Goal: Information Seeking & Learning: Stay updated

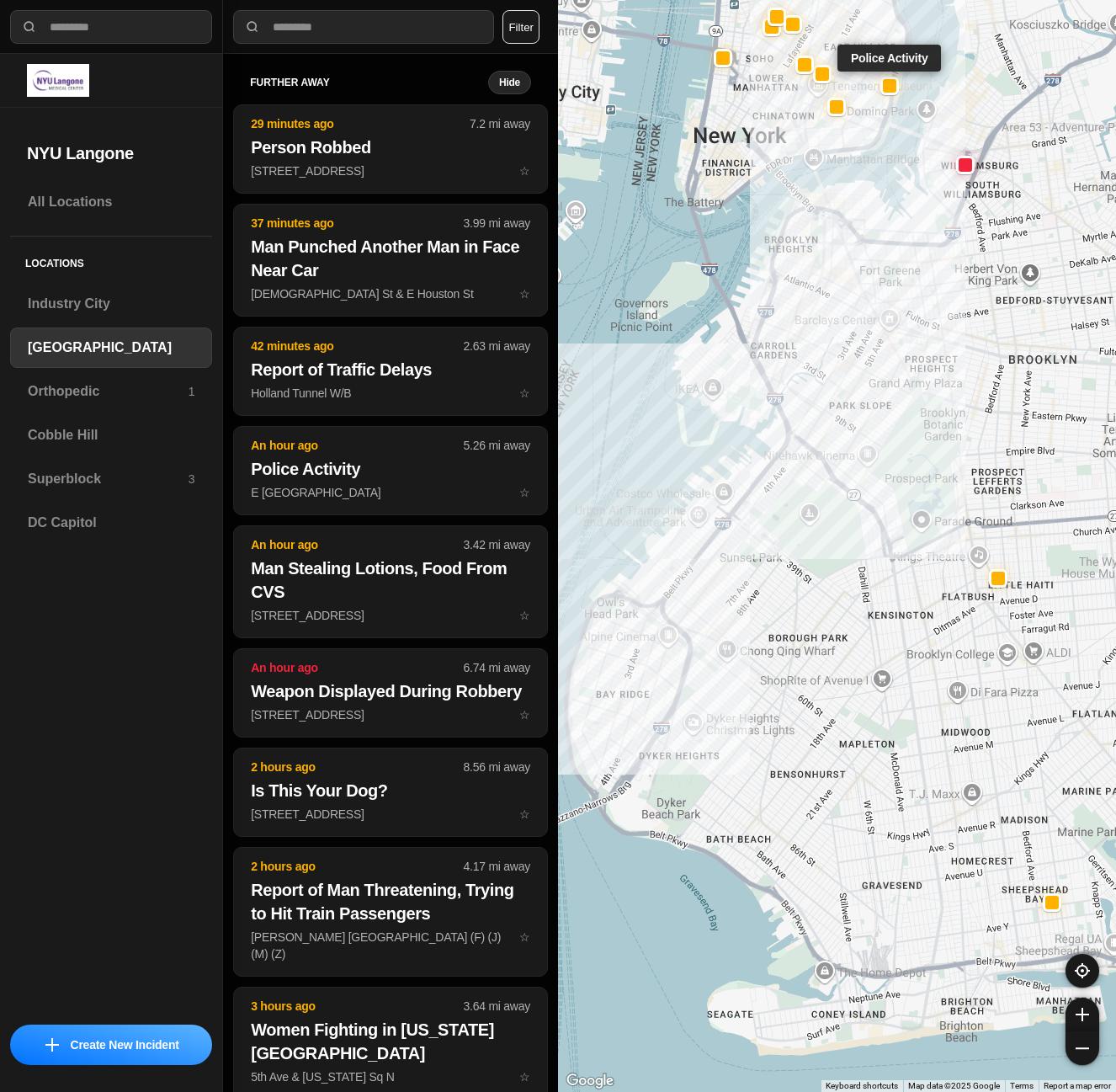
select select "*"
click at [138, 487] on h3 "Superblock" at bounding box center [107, 479] width 160 height 20
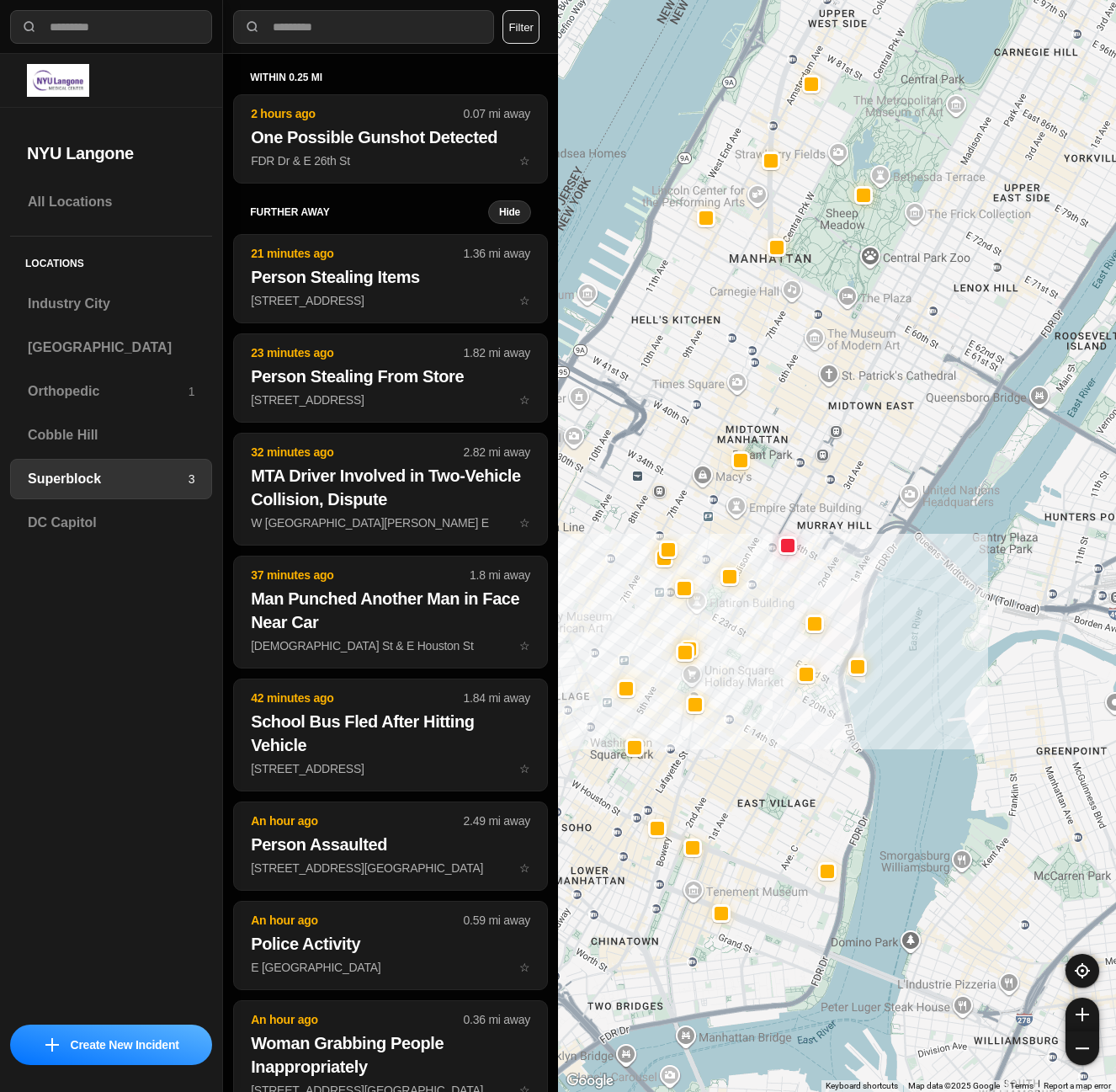
drag, startPoint x: 948, startPoint y: 757, endPoint x: 983, endPoint y: 682, distance: 82.8
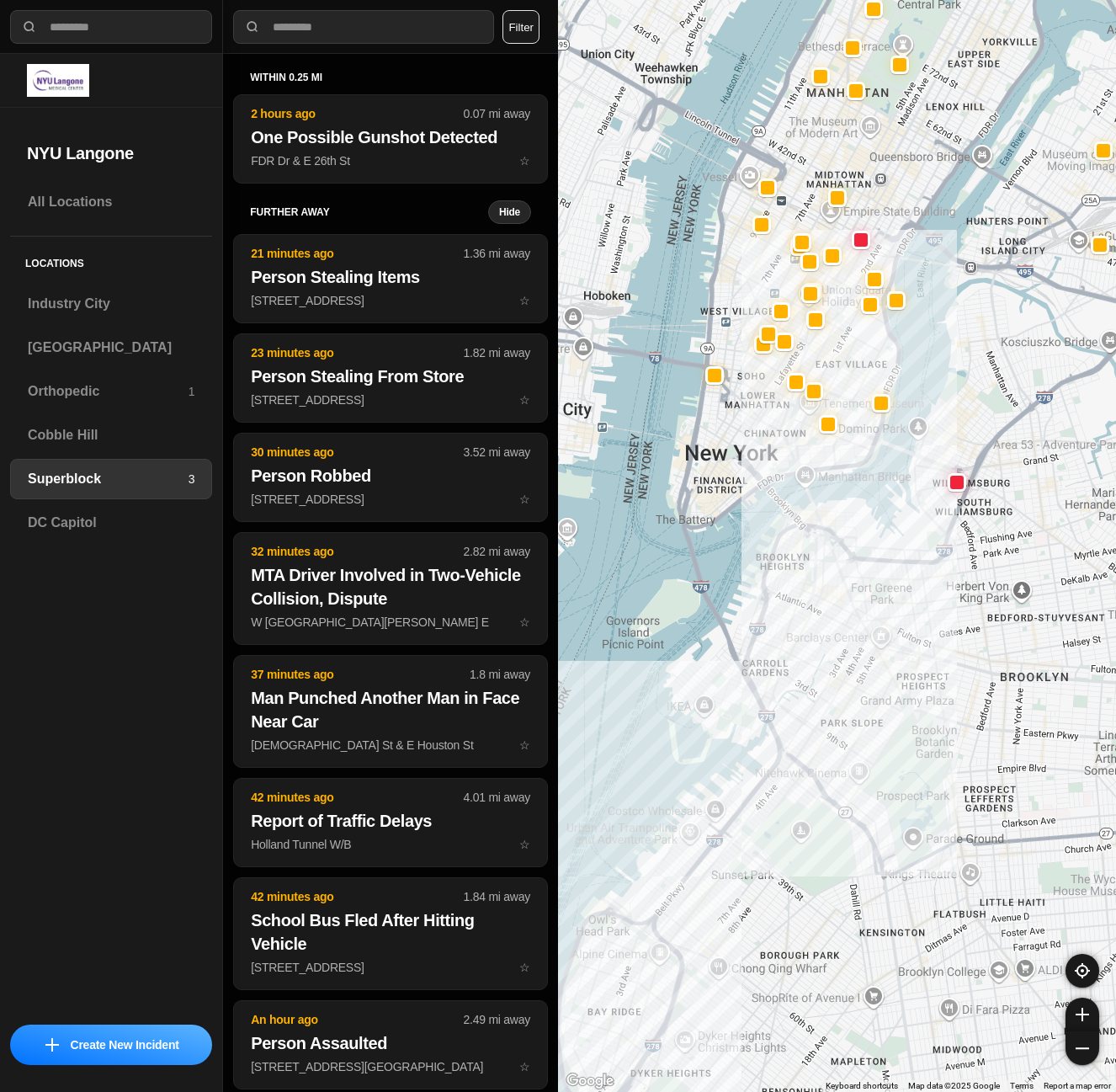
drag, startPoint x: 847, startPoint y: 752, endPoint x: 917, endPoint y: 404, distance: 355.0
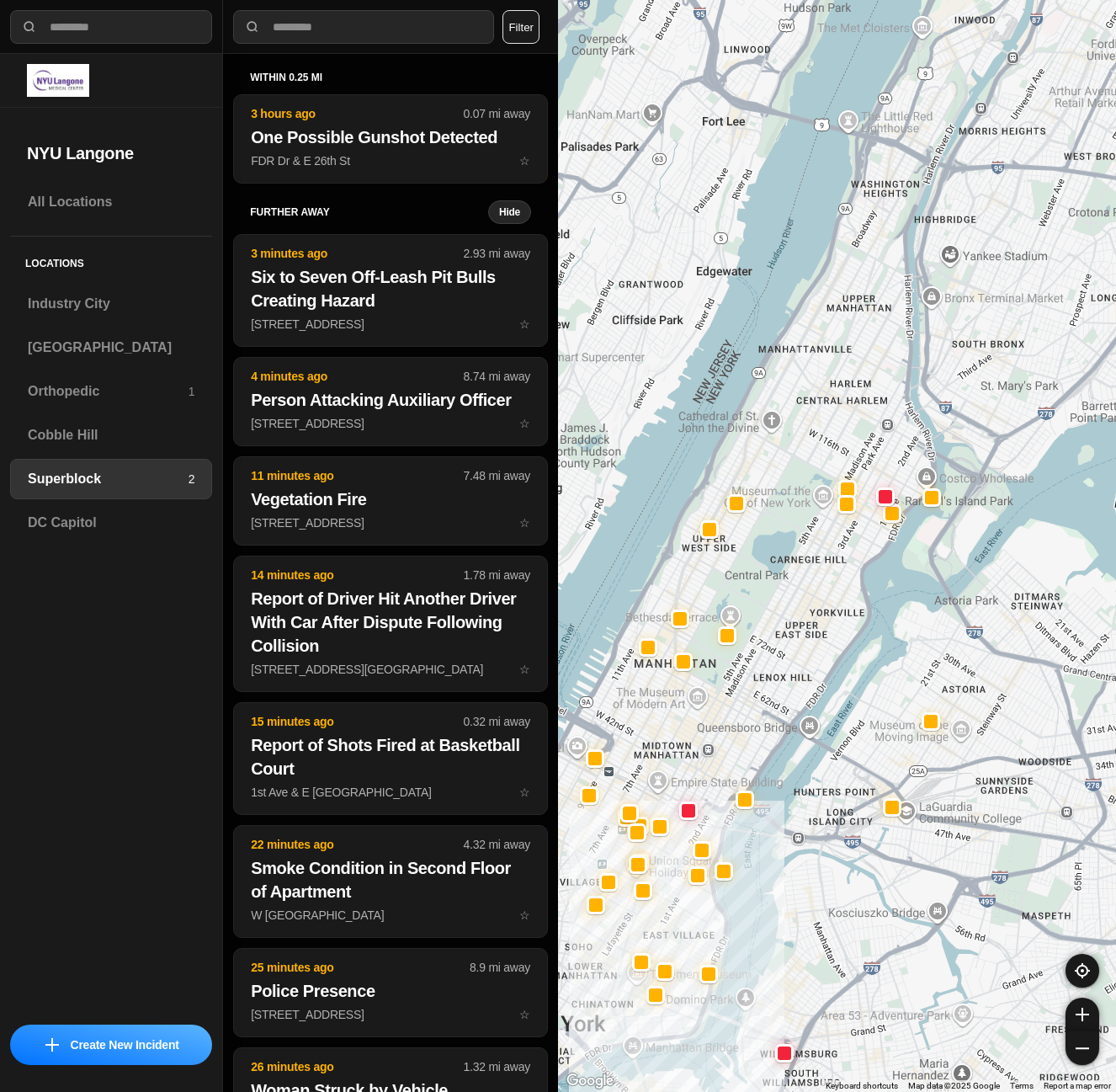
drag, startPoint x: 977, startPoint y: 229, endPoint x: 878, endPoint y: 714, distance: 495.0
click at [879, 714] on div at bounding box center [838, 546] width 558 height 1092
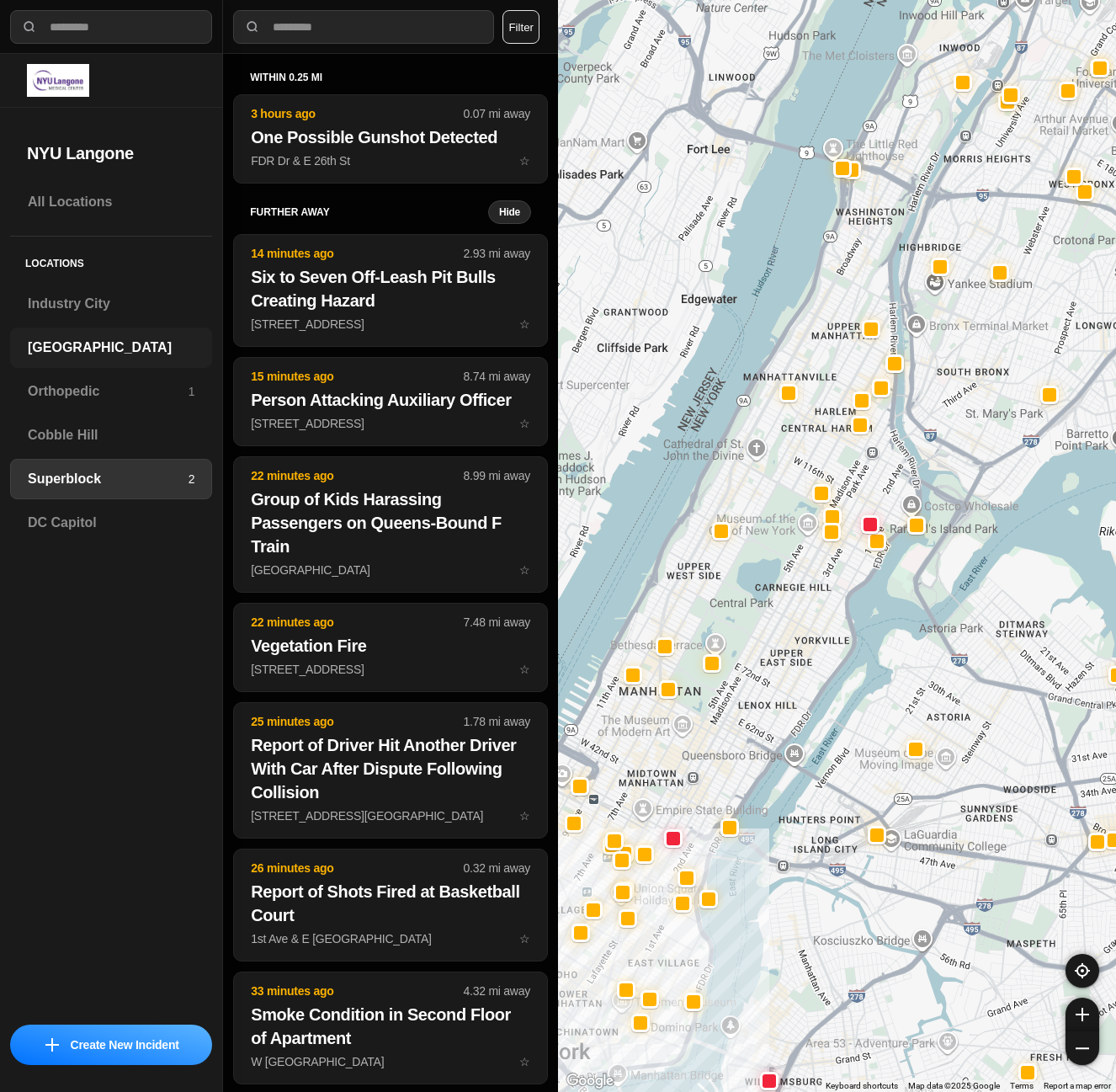
click at [79, 365] on div "[GEOGRAPHIC_DATA]" at bounding box center [111, 347] width 202 height 41
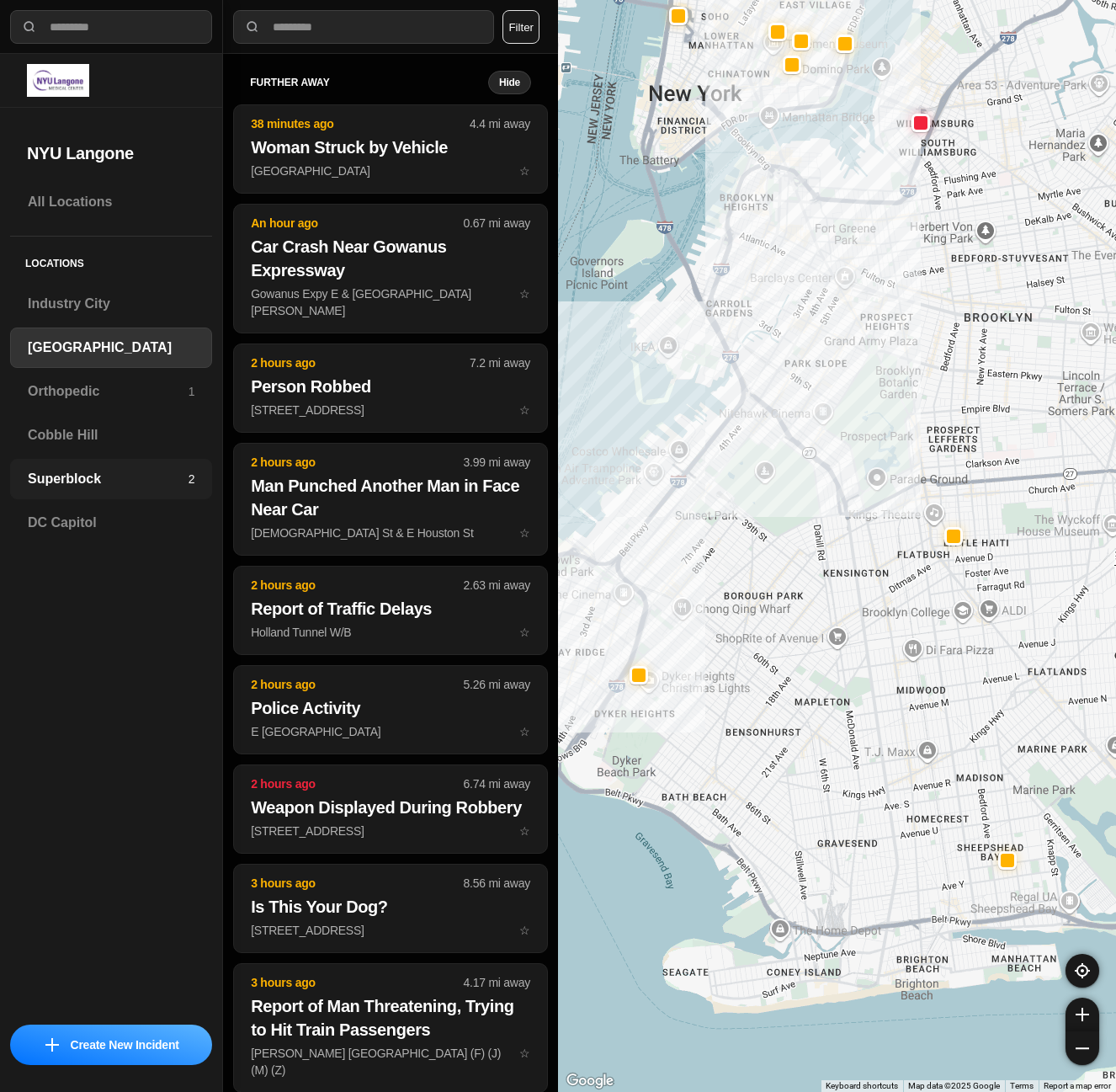
click at [125, 491] on div "Superblock 2" at bounding box center [111, 480] width 202 height 41
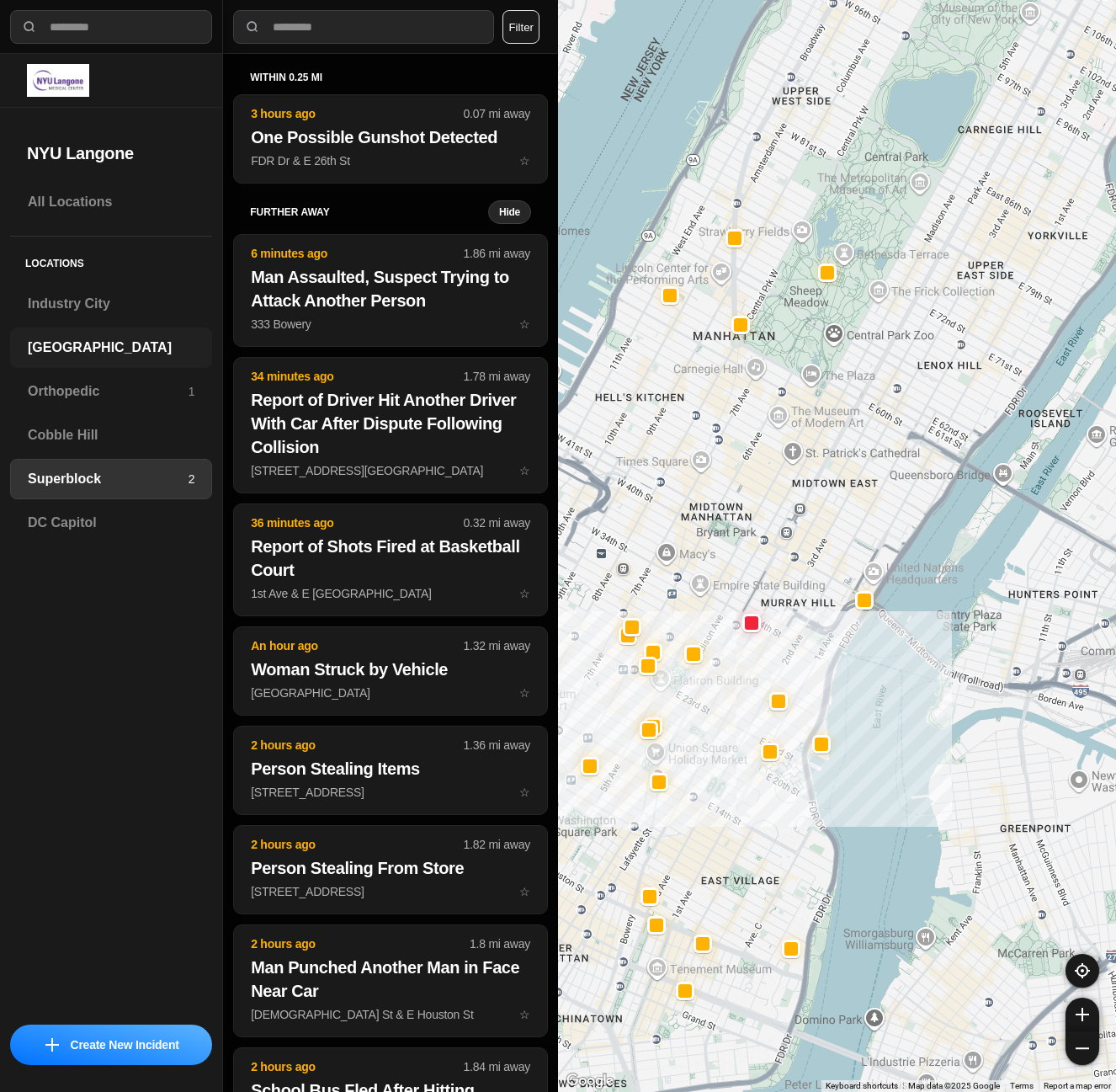
click at [83, 355] on h3 "[GEOGRAPHIC_DATA]" at bounding box center [111, 347] width 167 height 20
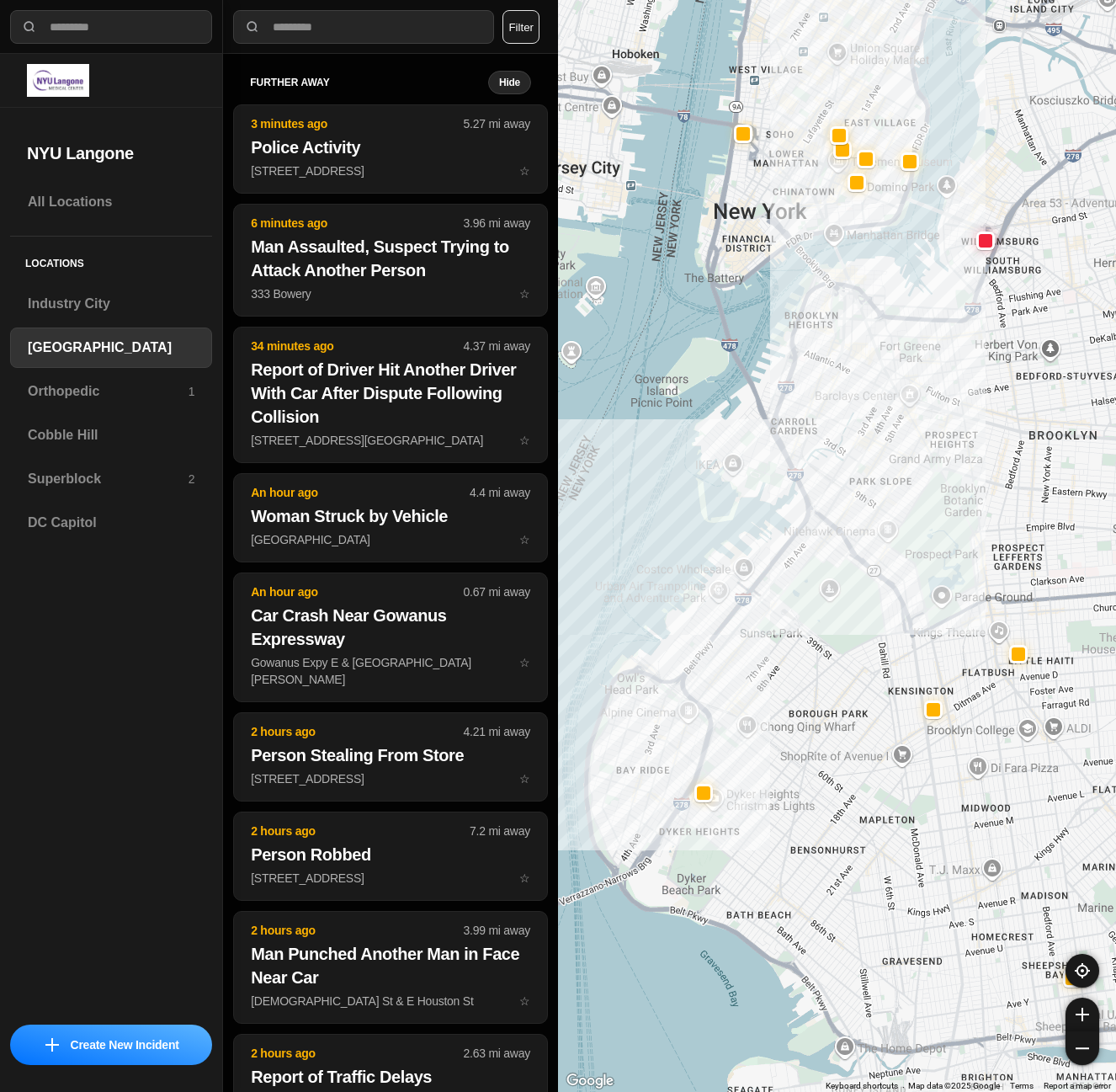
drag, startPoint x: 725, startPoint y: 554, endPoint x: 742, endPoint y: 652, distance: 99.5
click at [742, 652] on div at bounding box center [838, 546] width 558 height 1092
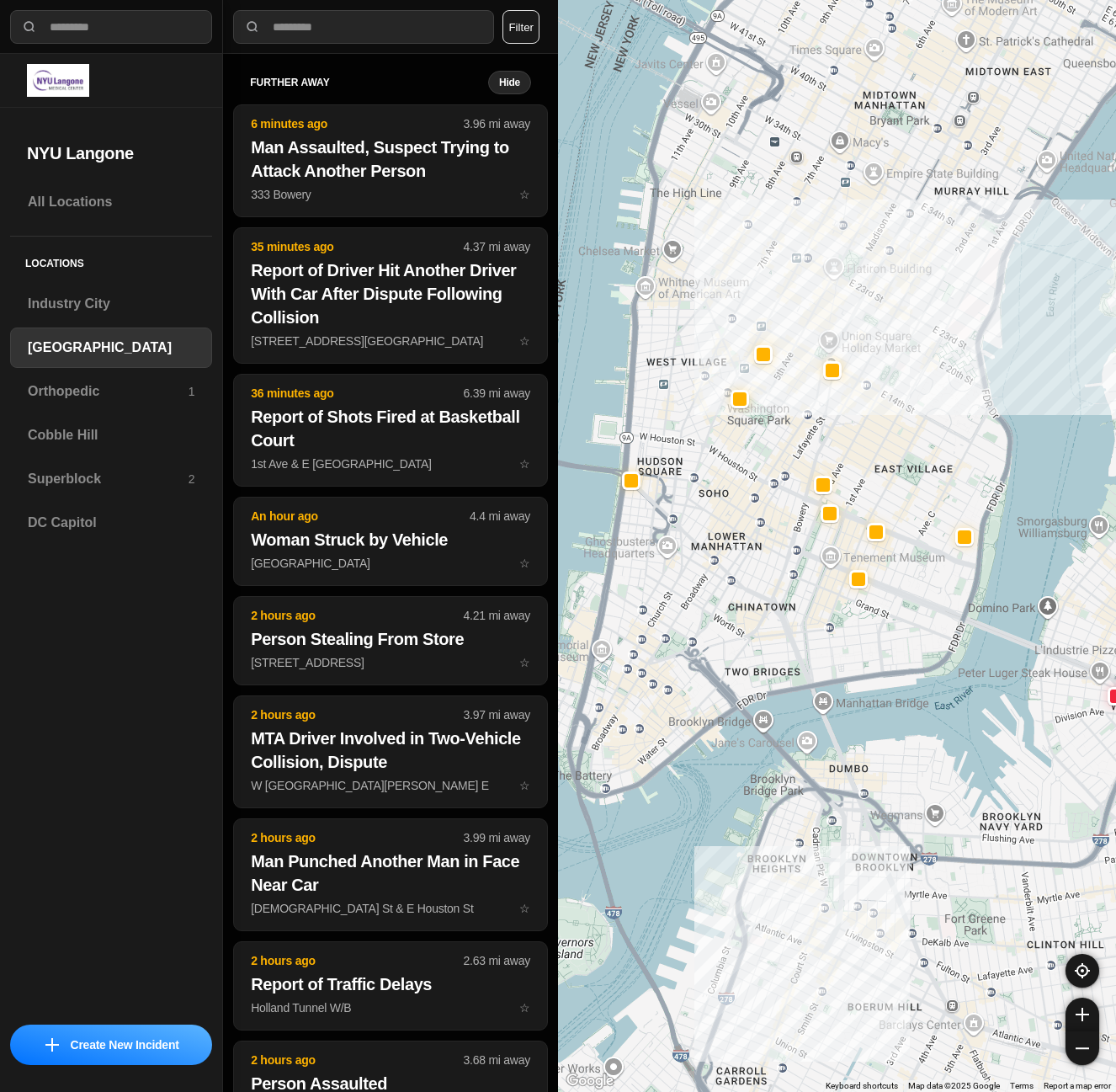
drag, startPoint x: 803, startPoint y: 285, endPoint x: 799, endPoint y: 635, distance: 350.0
click at [799, 635] on div "421 people" at bounding box center [838, 546] width 558 height 1092
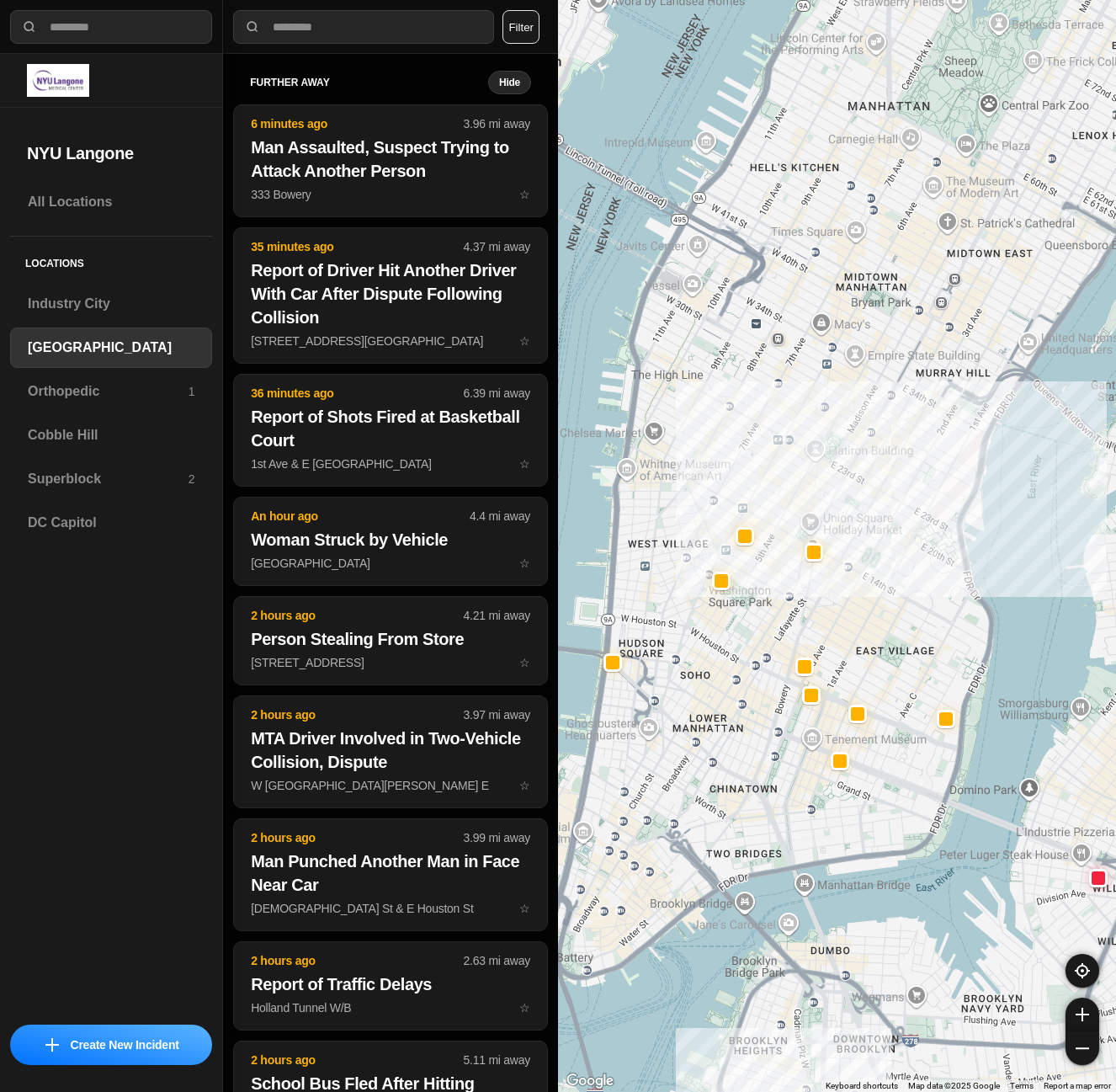
drag, startPoint x: 899, startPoint y: 233, endPoint x: 880, endPoint y: 418, distance: 186.0
click at [880, 418] on div "421 people" at bounding box center [838, 546] width 558 height 1092
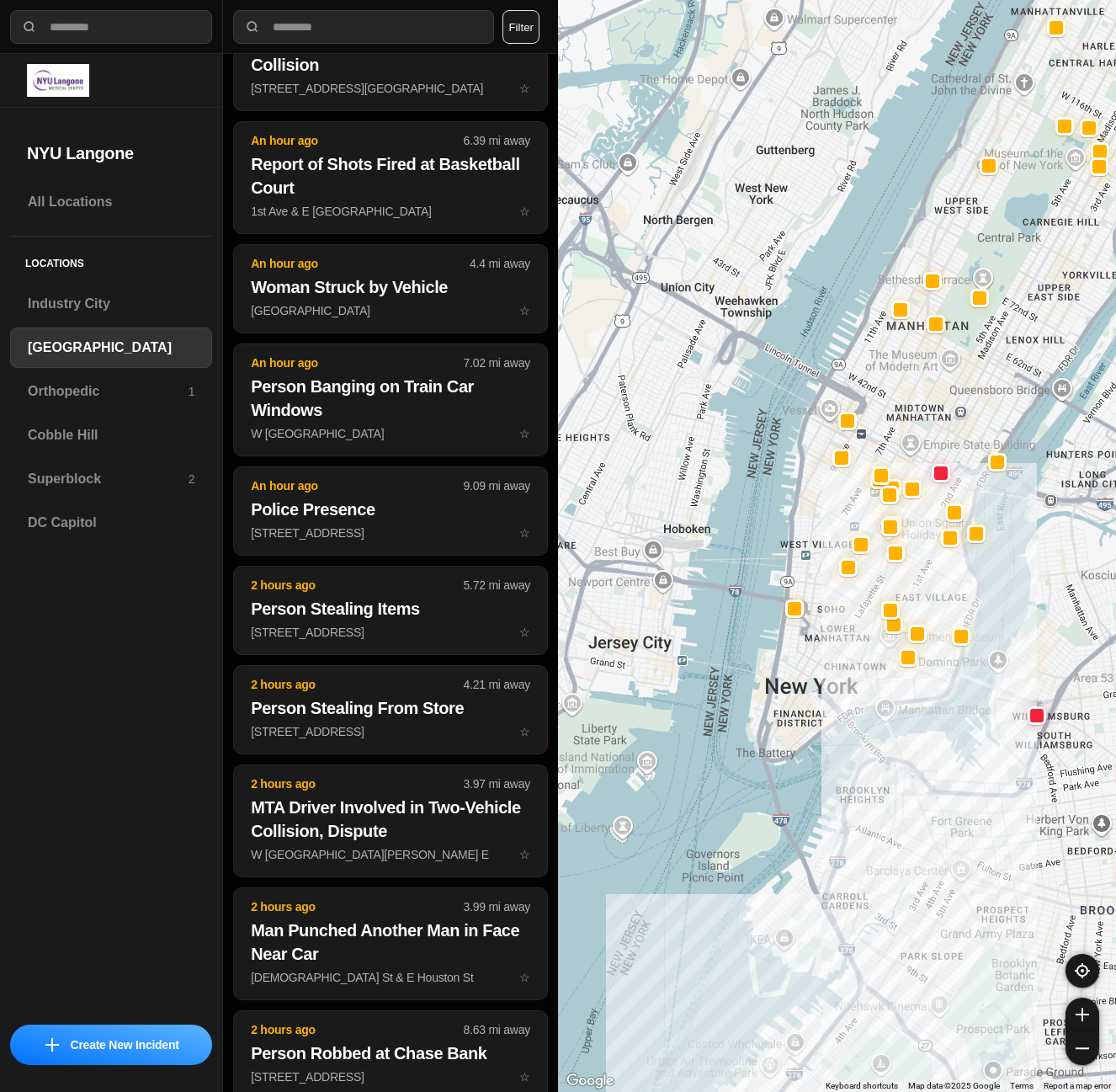
scroll to position [253, 0]
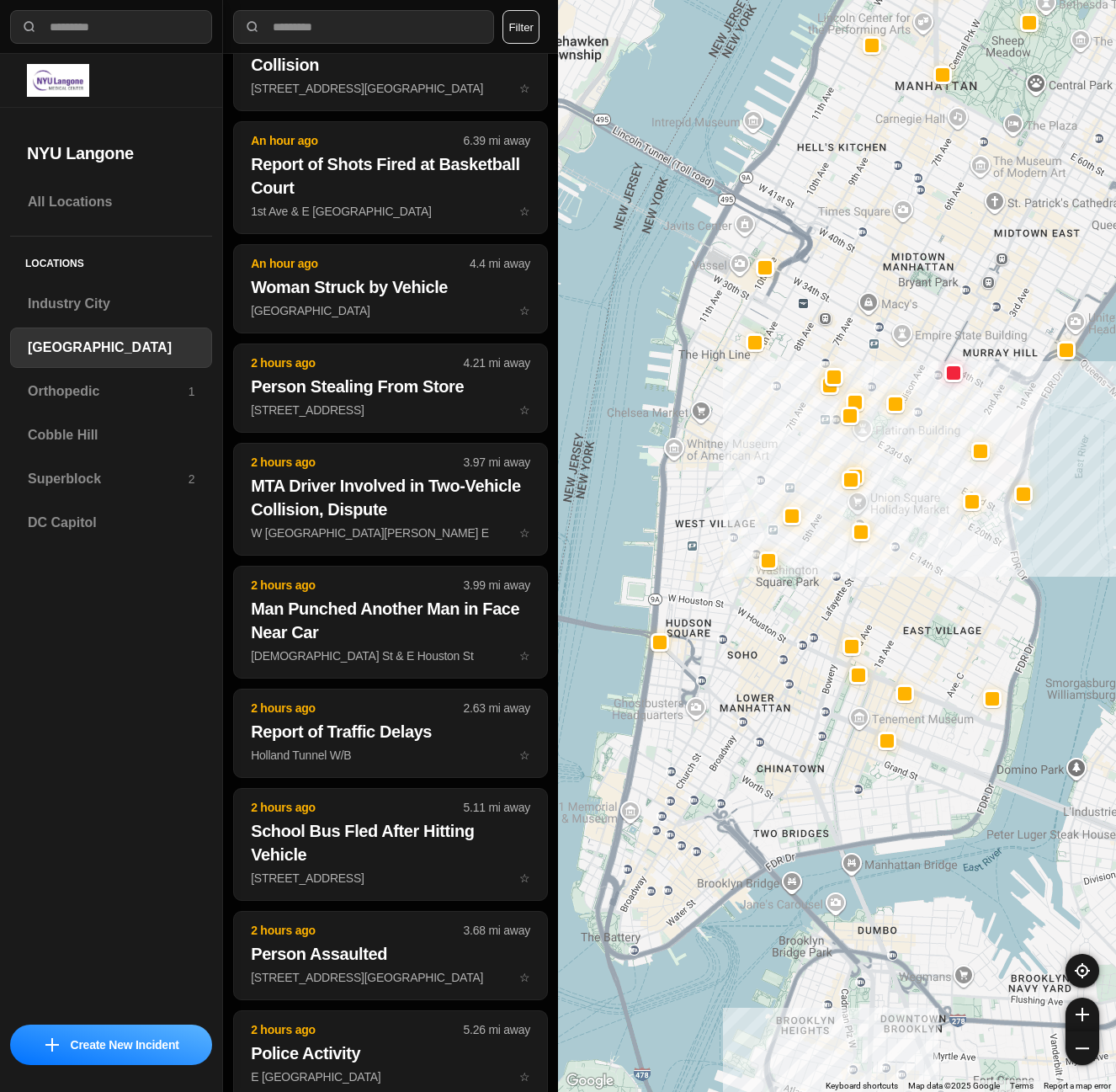
drag, startPoint x: 926, startPoint y: 658, endPoint x: 951, endPoint y: 617, distance: 48.0
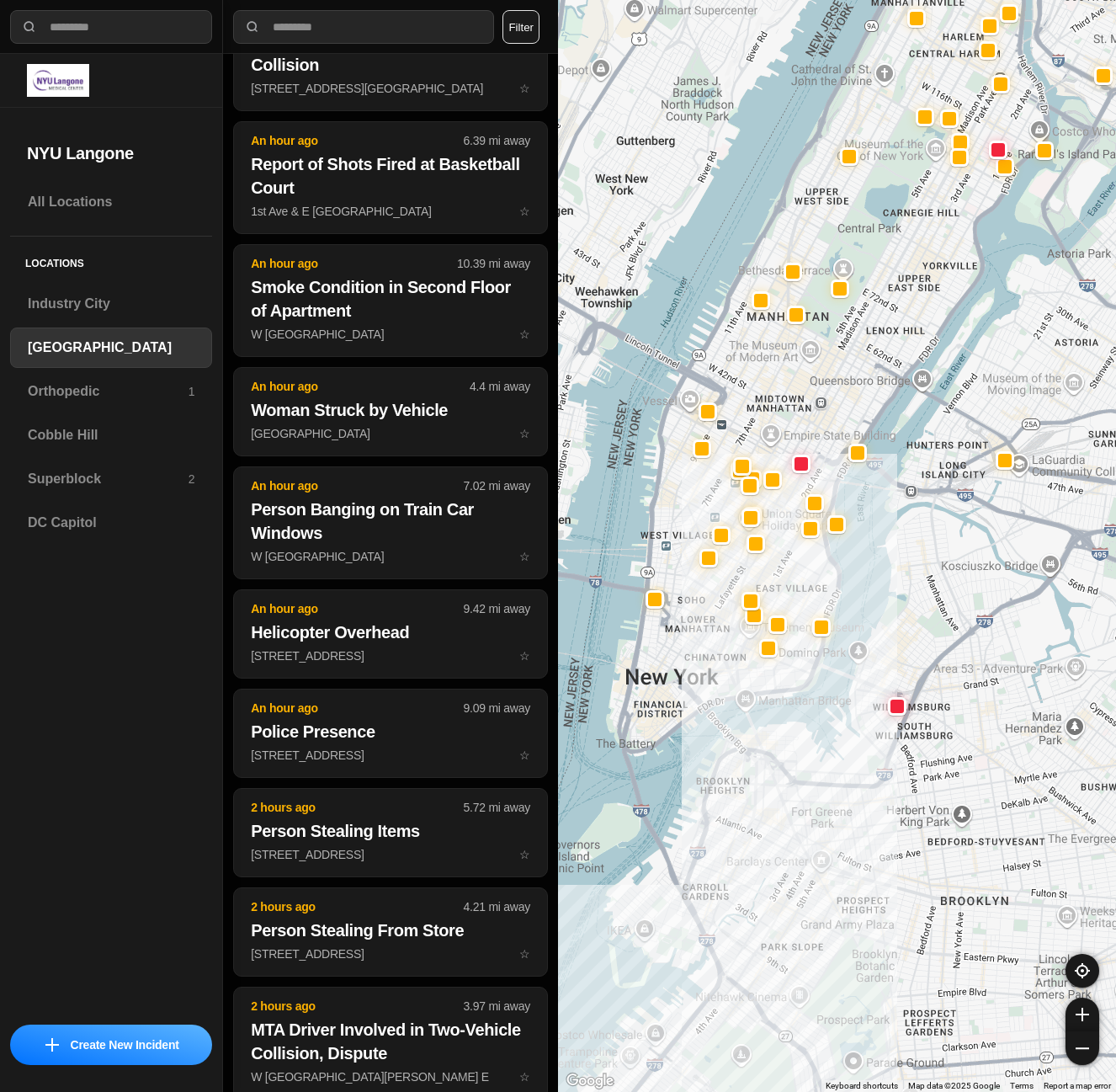
scroll to position [352, 0]
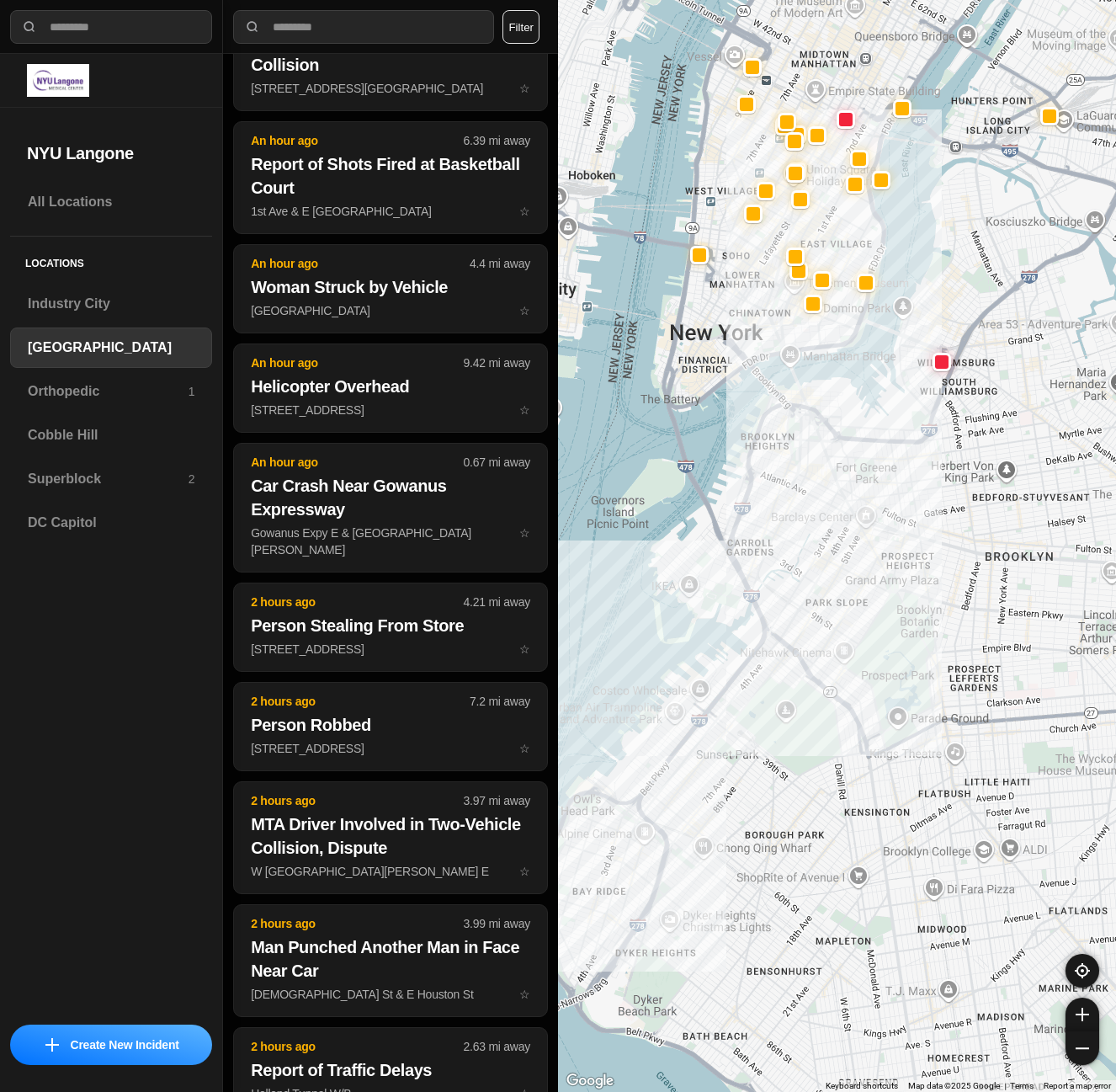
drag, startPoint x: 841, startPoint y: 836, endPoint x: 886, endPoint y: 492, distance: 346.9
click at [886, 492] on div at bounding box center [838, 546] width 558 height 1092
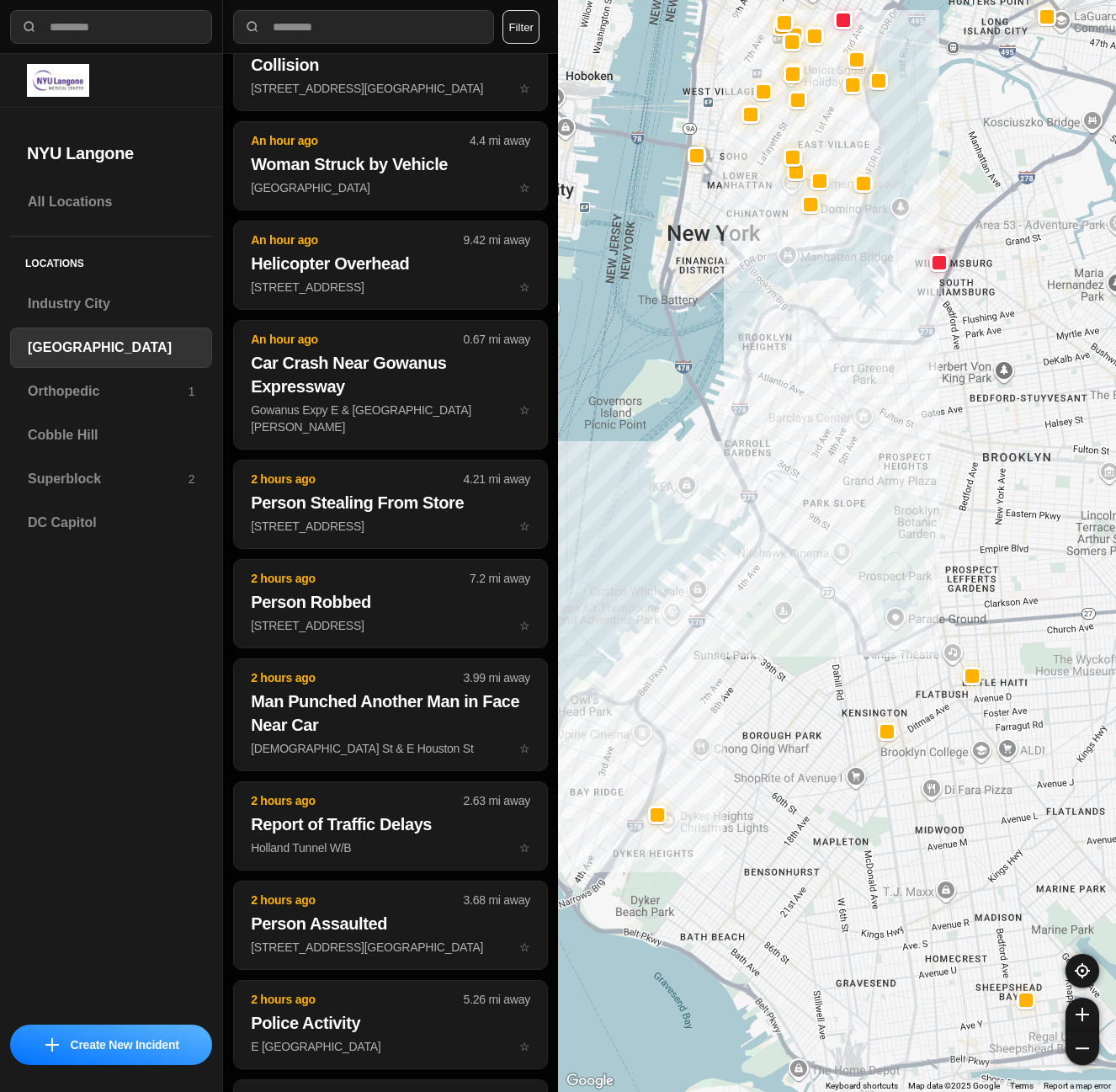
scroll to position [206, 0]
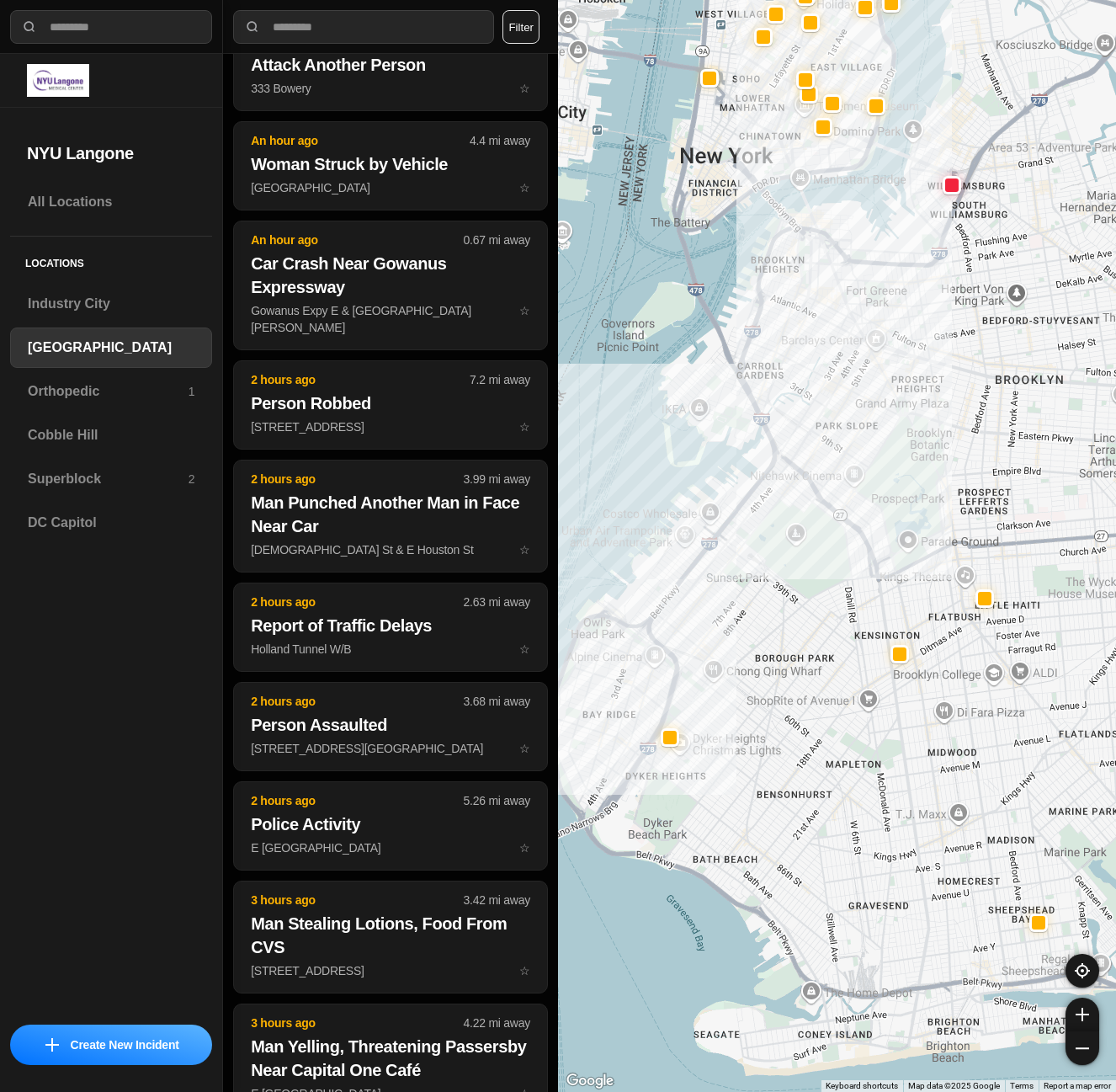
drag, startPoint x: 816, startPoint y: 682, endPoint x: 829, endPoint y: 604, distance: 79.1
click at [829, 604] on div at bounding box center [838, 546] width 558 height 1092
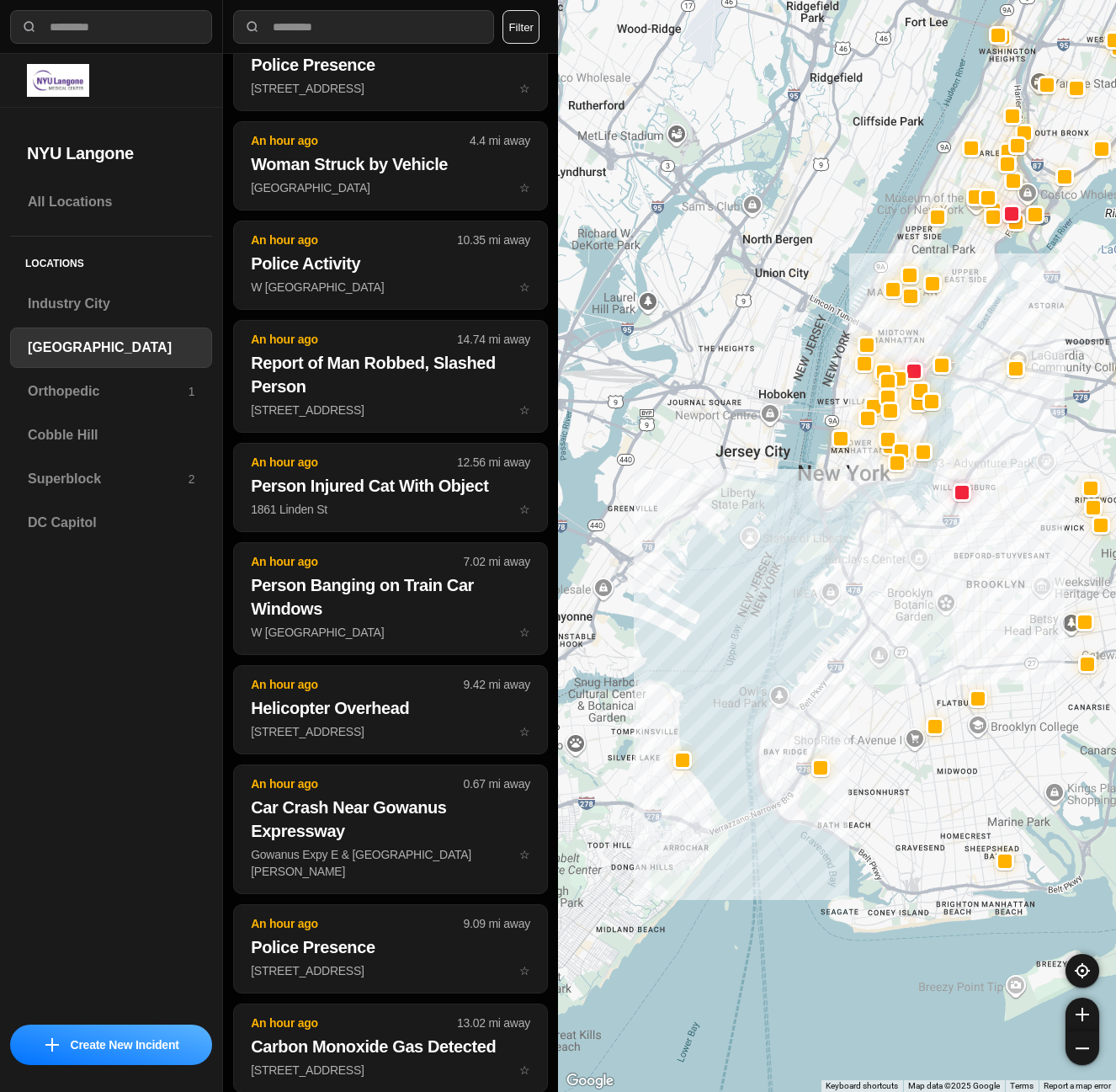
scroll to position [1311, 0]
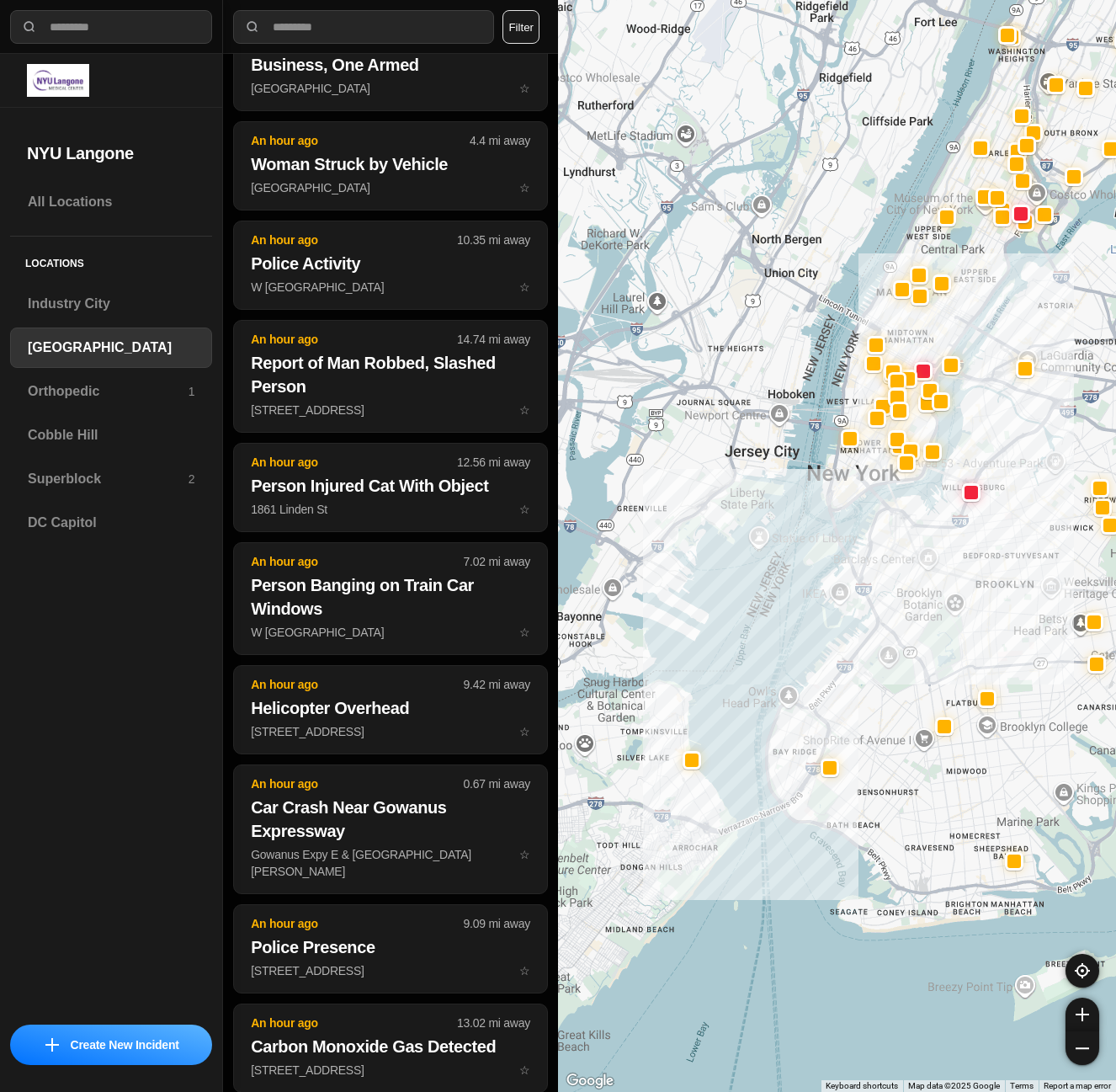
drag, startPoint x: 844, startPoint y: 612, endPoint x: 924, endPoint y: 707, distance: 124.2
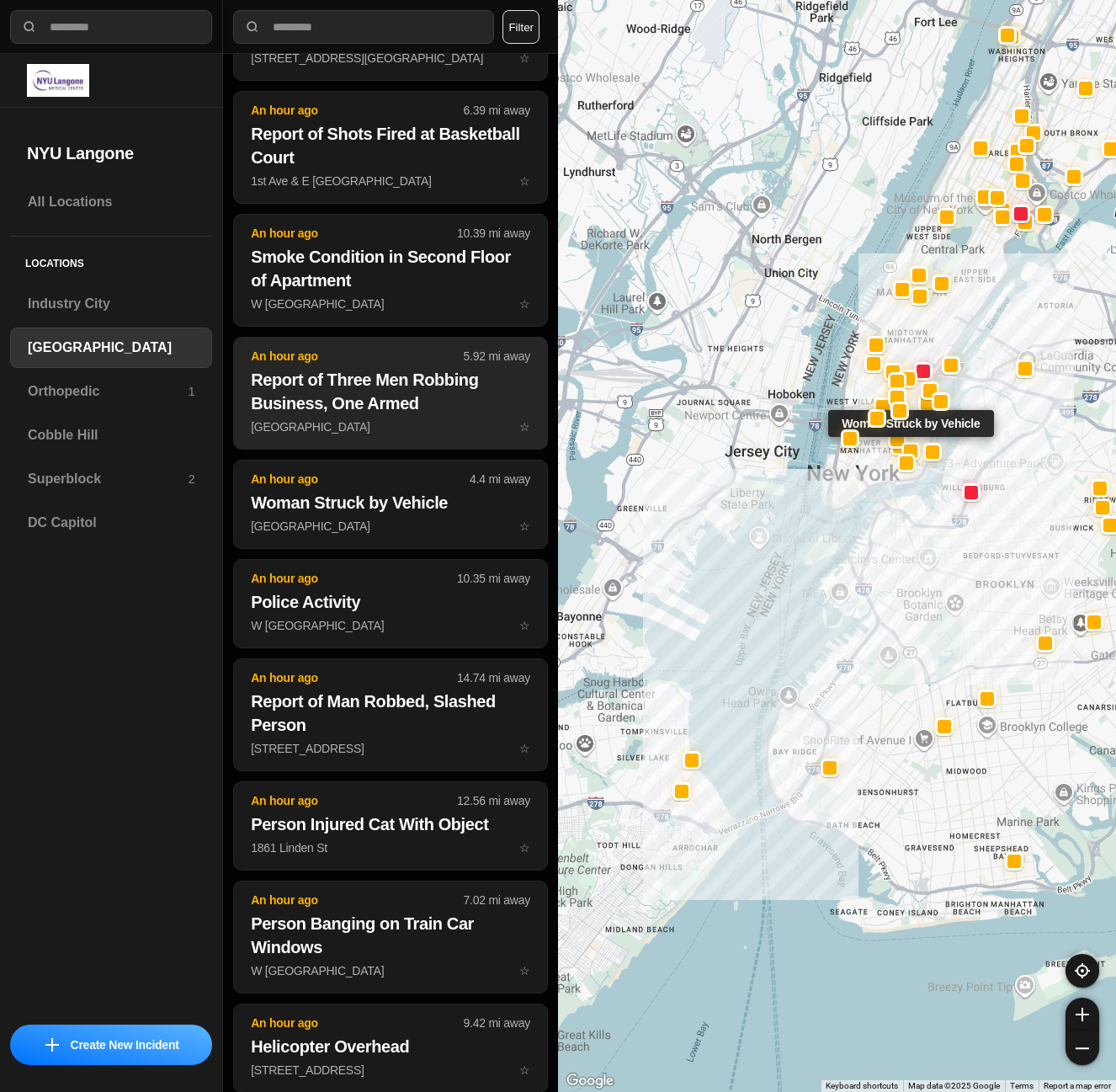
scroll to position [1005, 0]
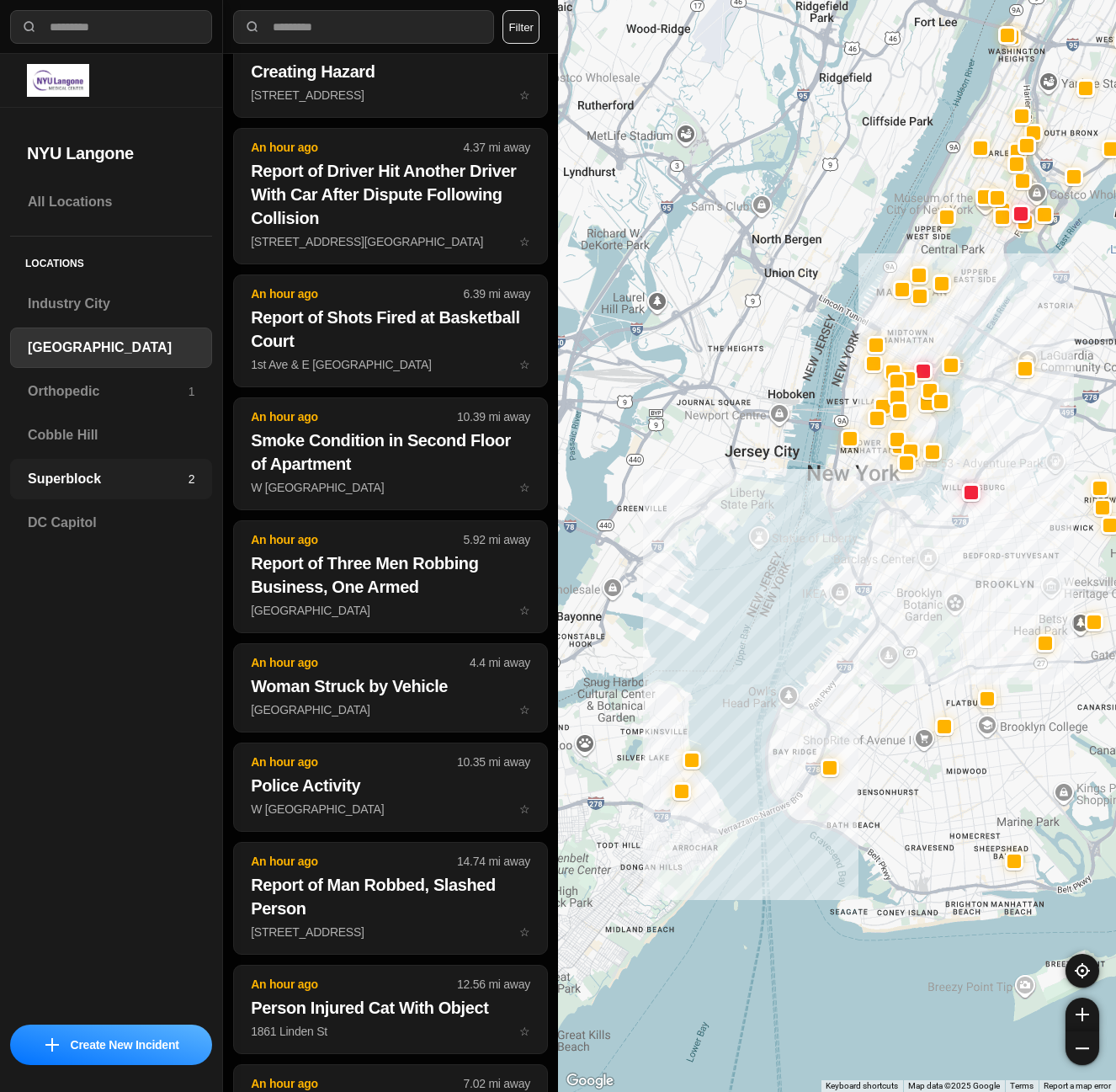
click at [189, 486] on p "2" at bounding box center [192, 479] width 7 height 17
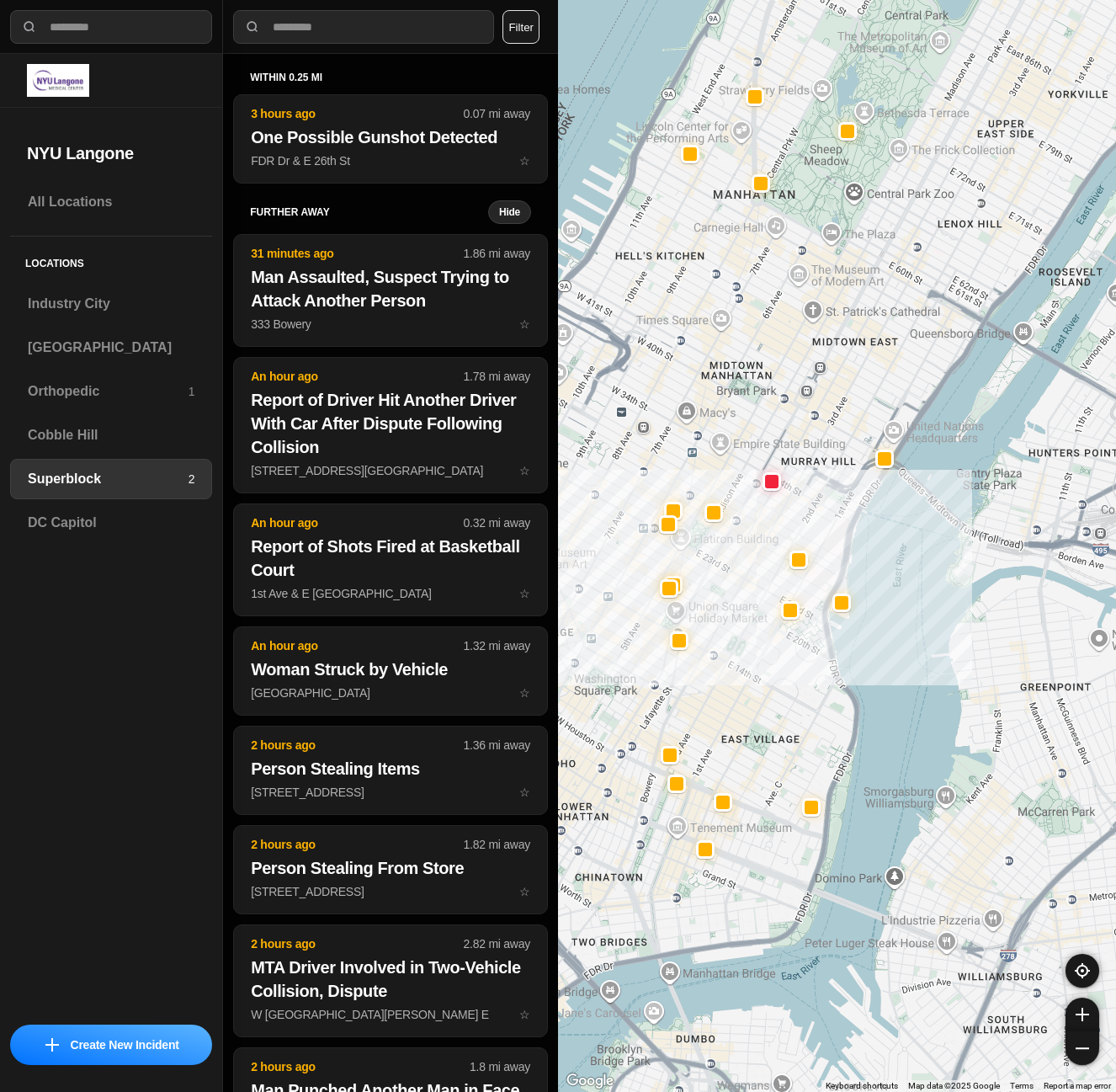
drag, startPoint x: 818, startPoint y: 840, endPoint x: 885, endPoint y: 682, distance: 171.6
click at [877, 704] on div at bounding box center [838, 546] width 558 height 1092
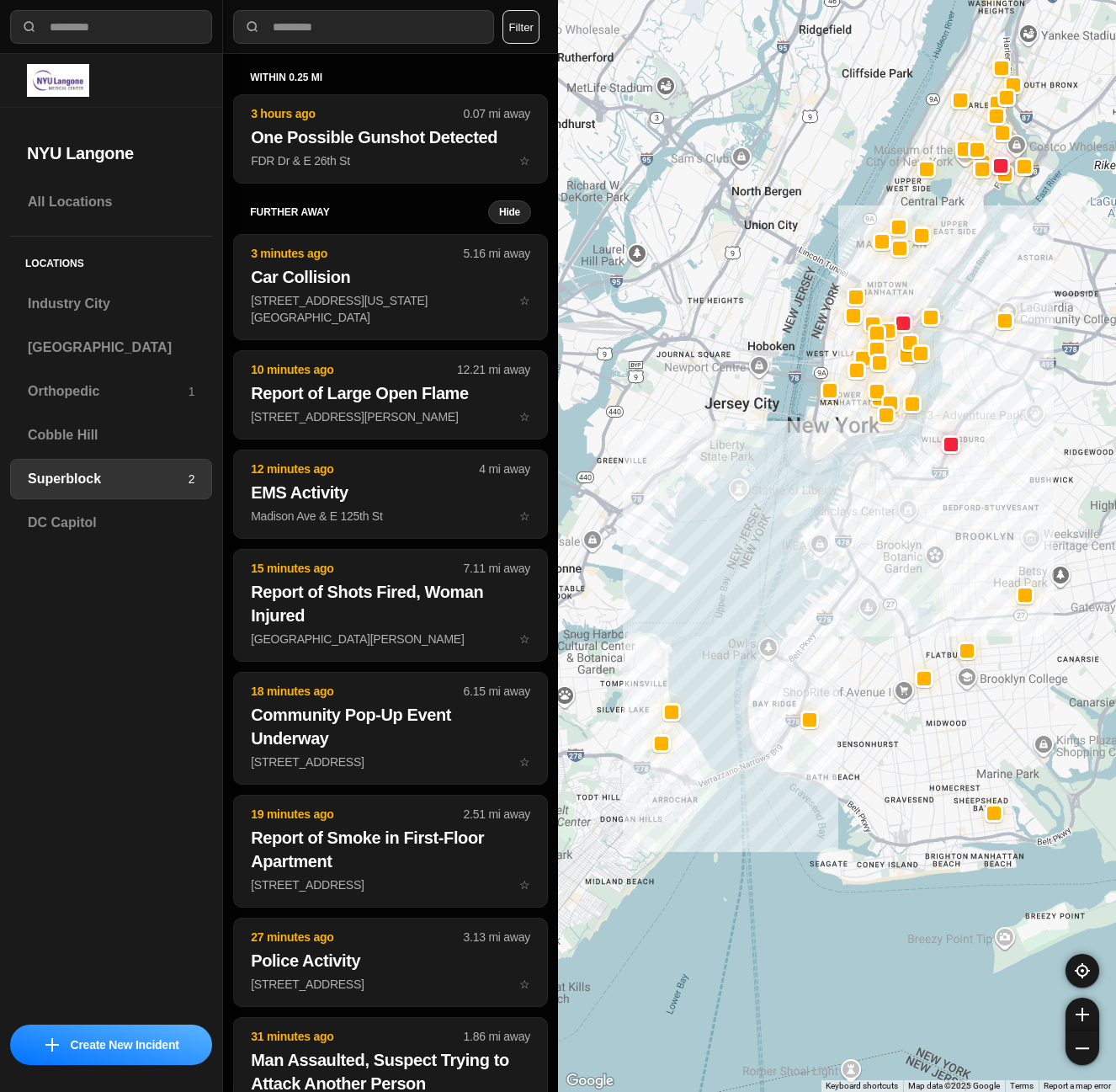
drag, startPoint x: 856, startPoint y: 972, endPoint x: 792, endPoint y: 870, distance: 120.4
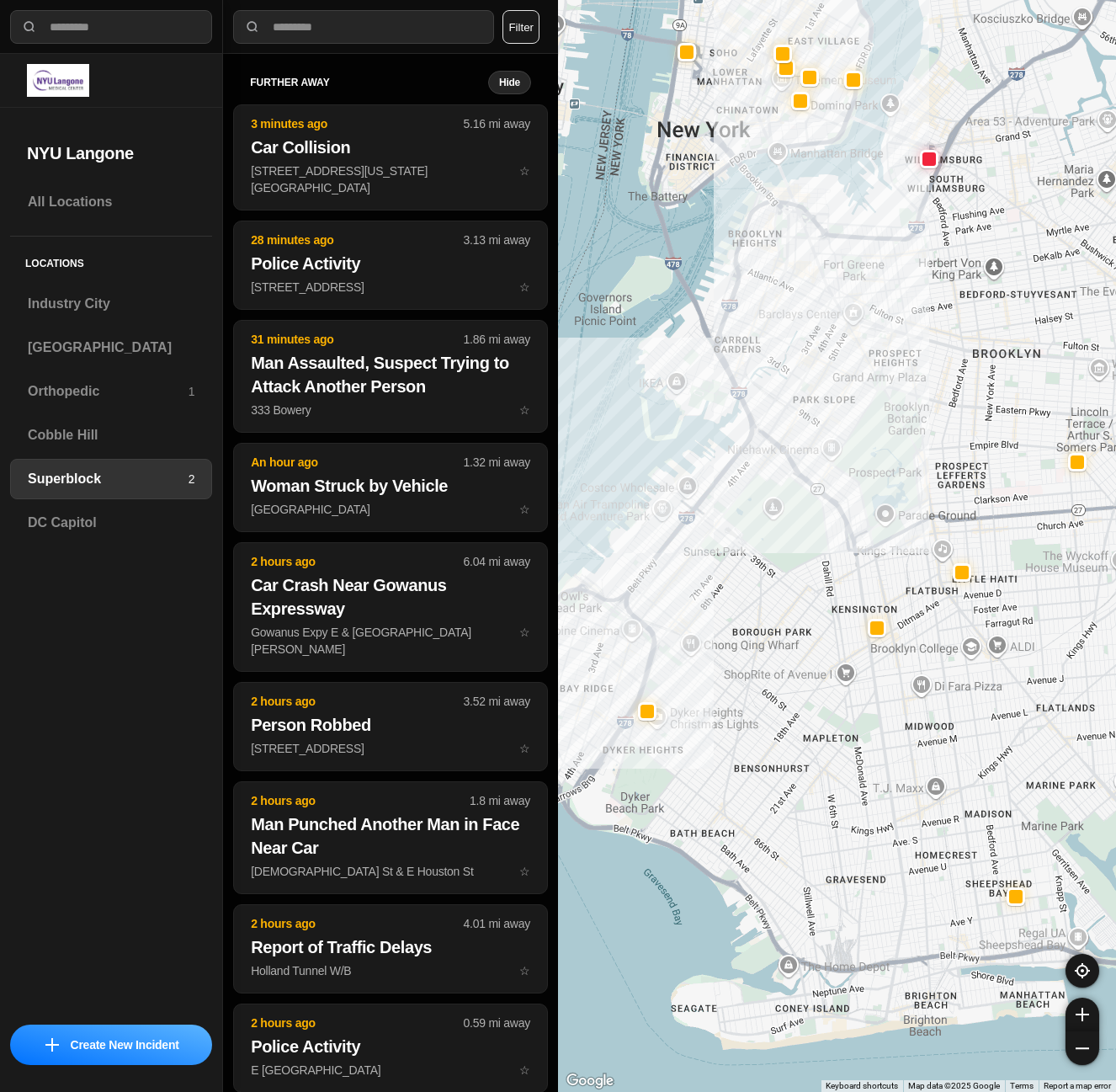
drag, startPoint x: 717, startPoint y: 697, endPoint x: 759, endPoint y: 810, distance: 120.6
click at [759, 810] on div at bounding box center [838, 546] width 558 height 1092
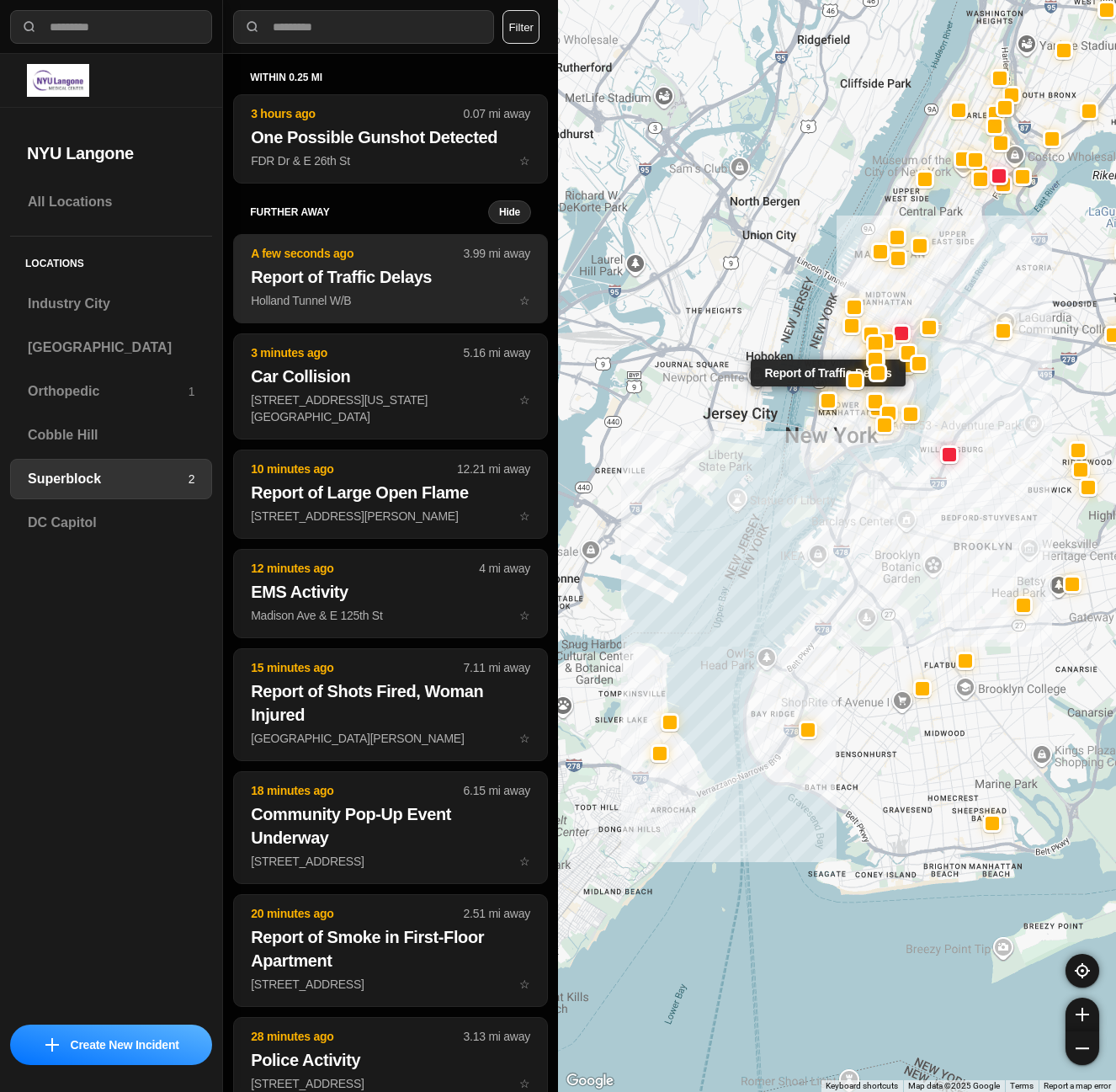
click at [364, 284] on h2 "Report of Traffic Delays" at bounding box center [390, 277] width 279 height 24
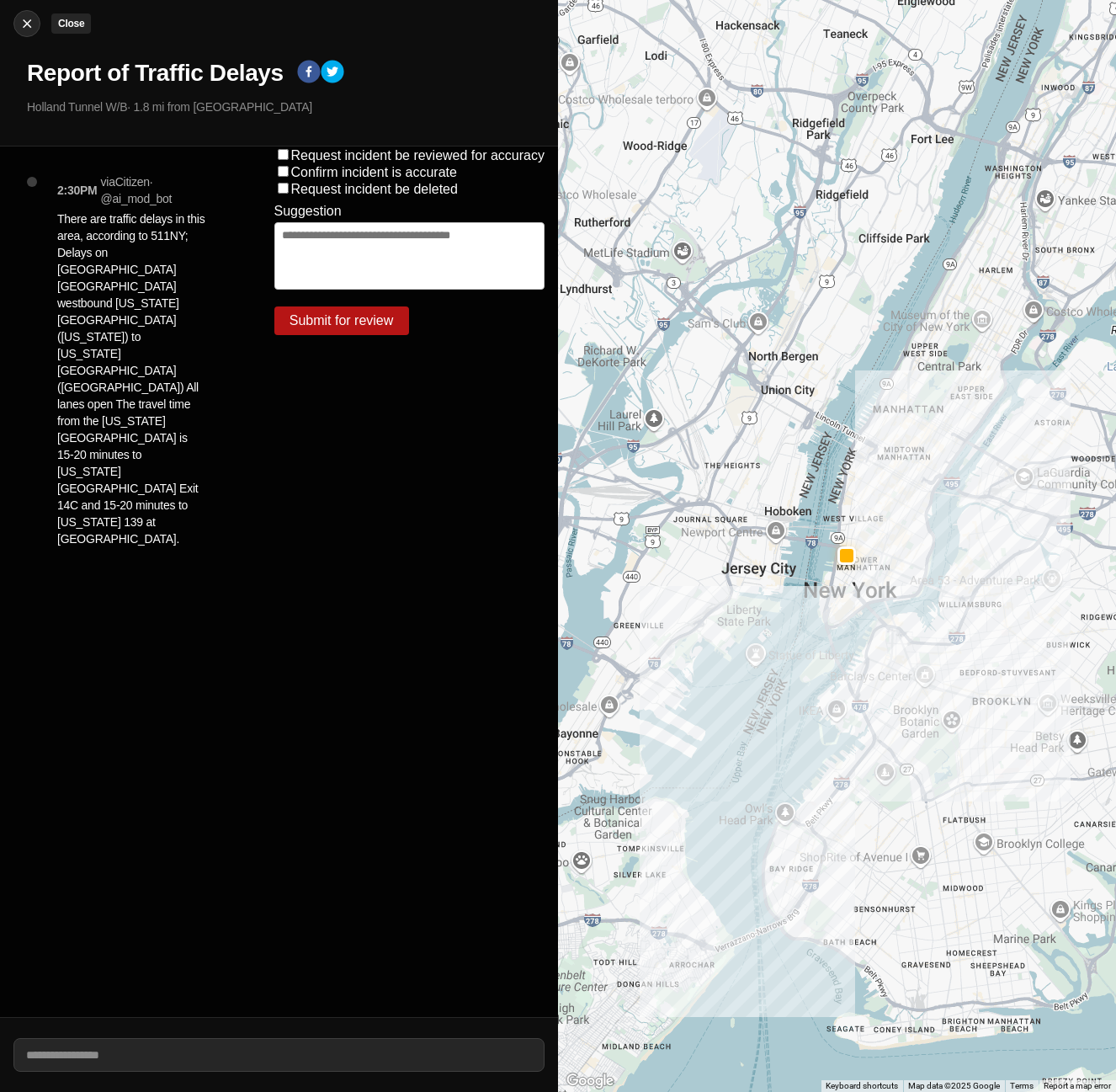
click at [30, 22] on img at bounding box center [27, 23] width 17 height 17
select select "*"
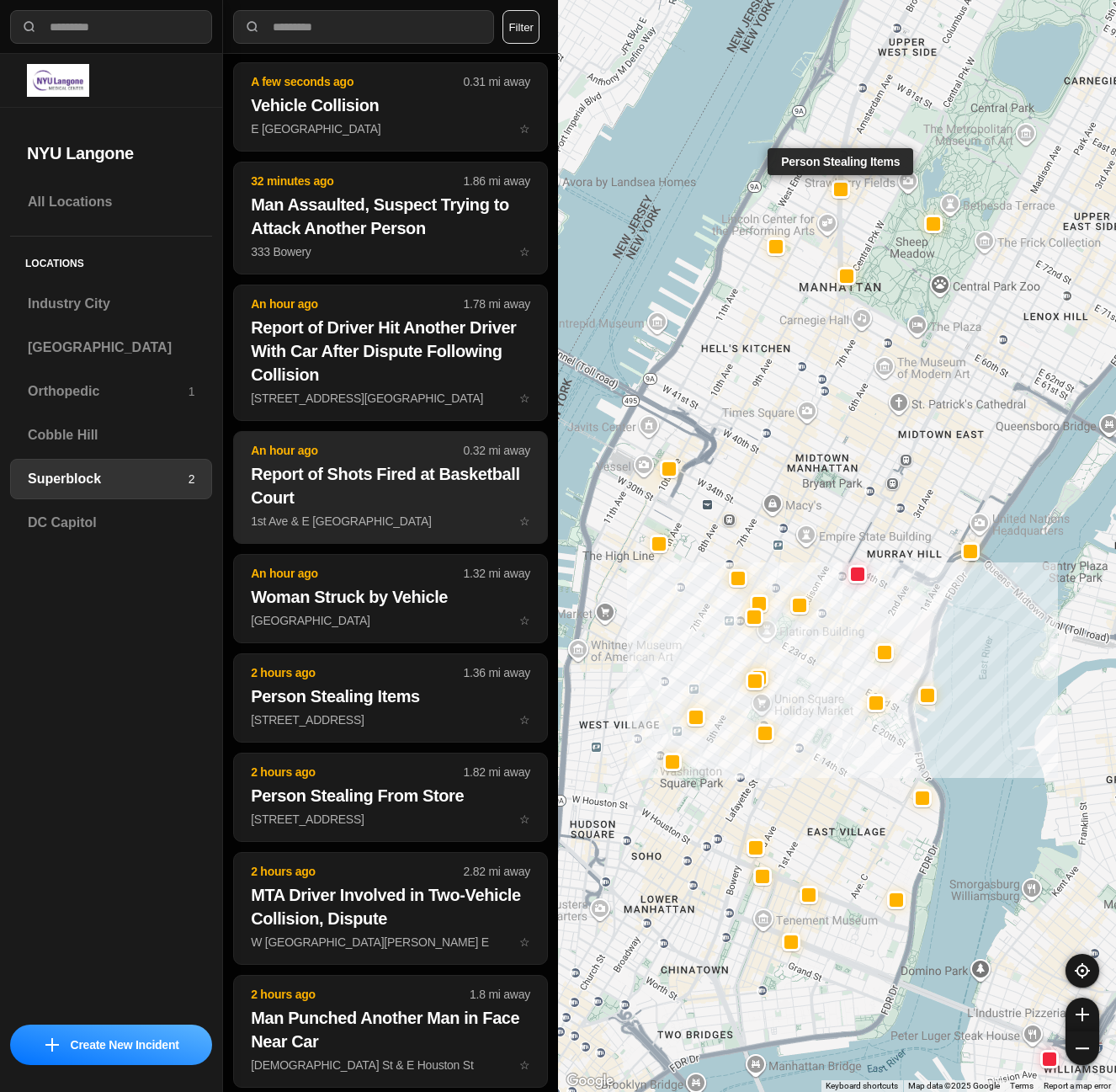
scroll to position [168, 0]
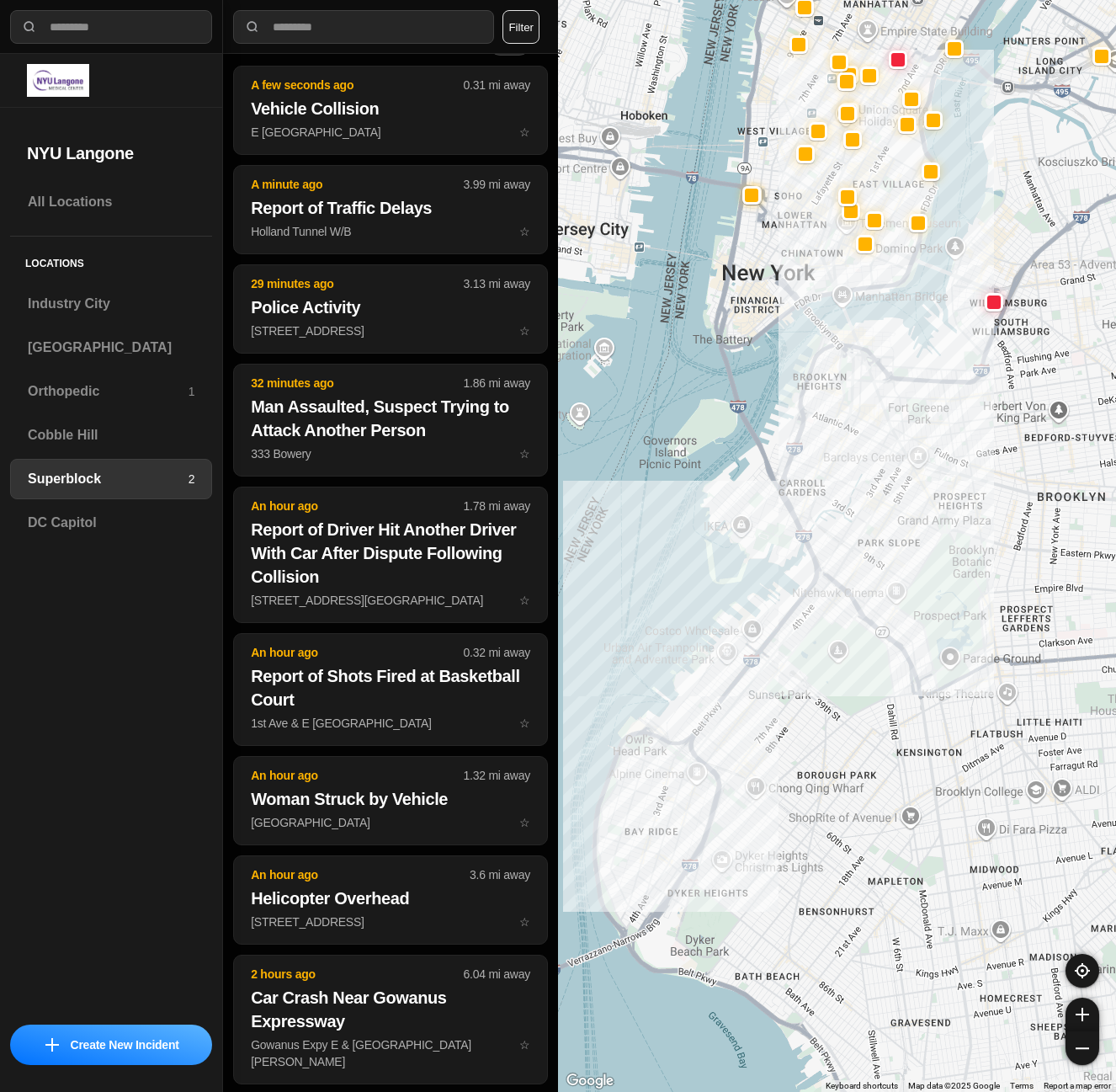
drag, startPoint x: 839, startPoint y: 911, endPoint x: 942, endPoint y: 311, distance: 608.8
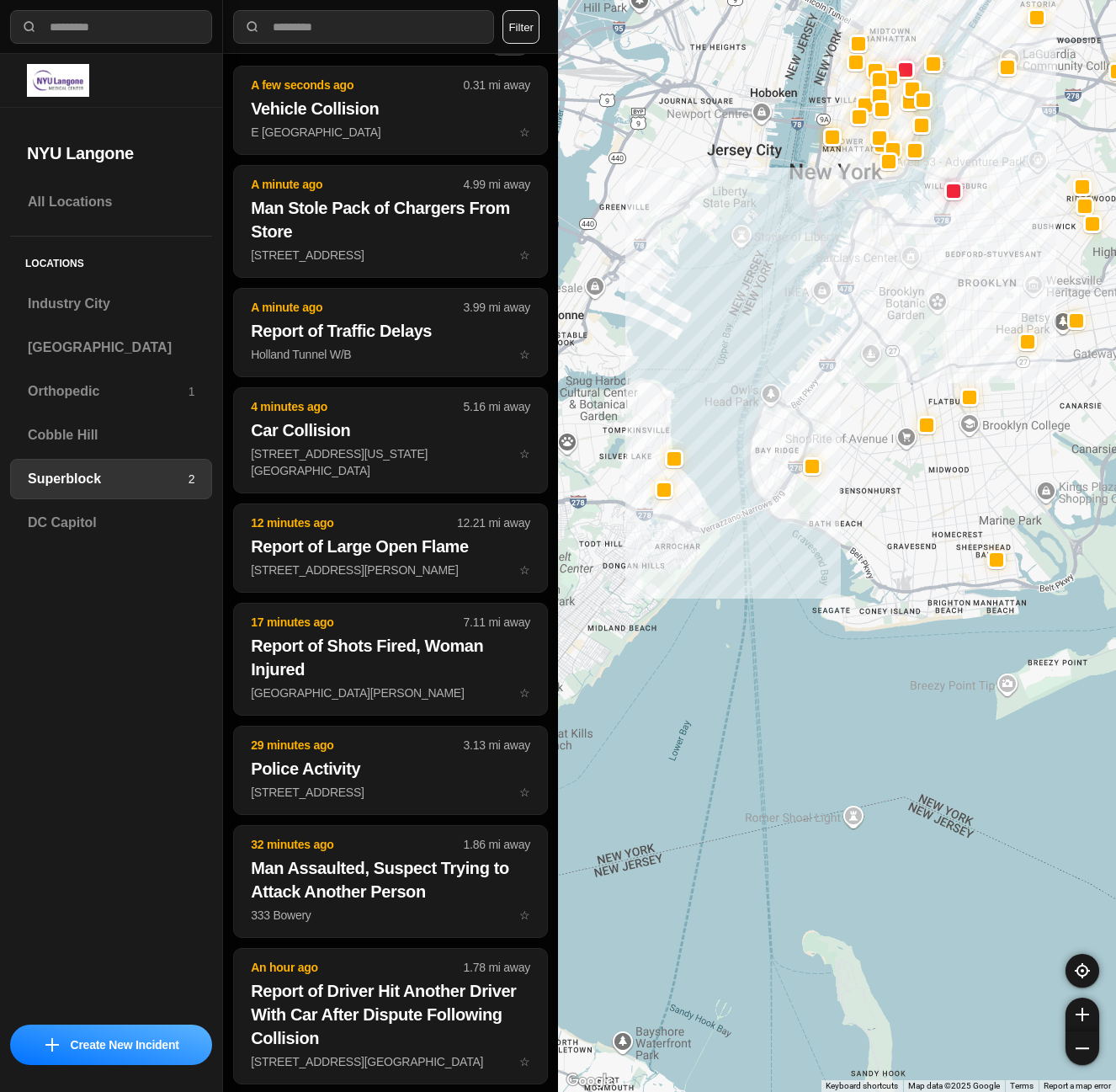
scroll to position [0, 0]
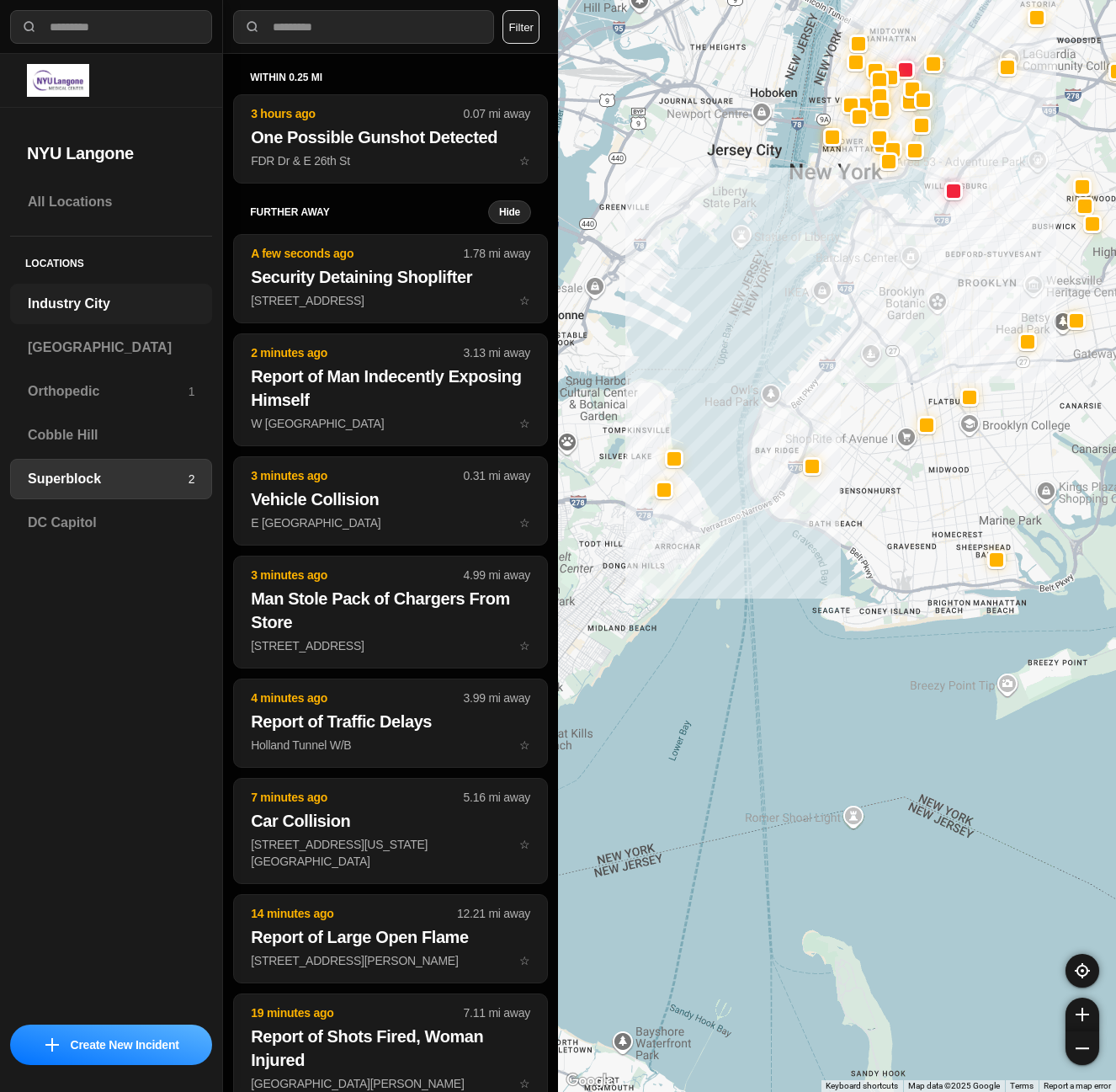
click at [102, 309] on h3 "Industry City" at bounding box center [111, 303] width 167 height 20
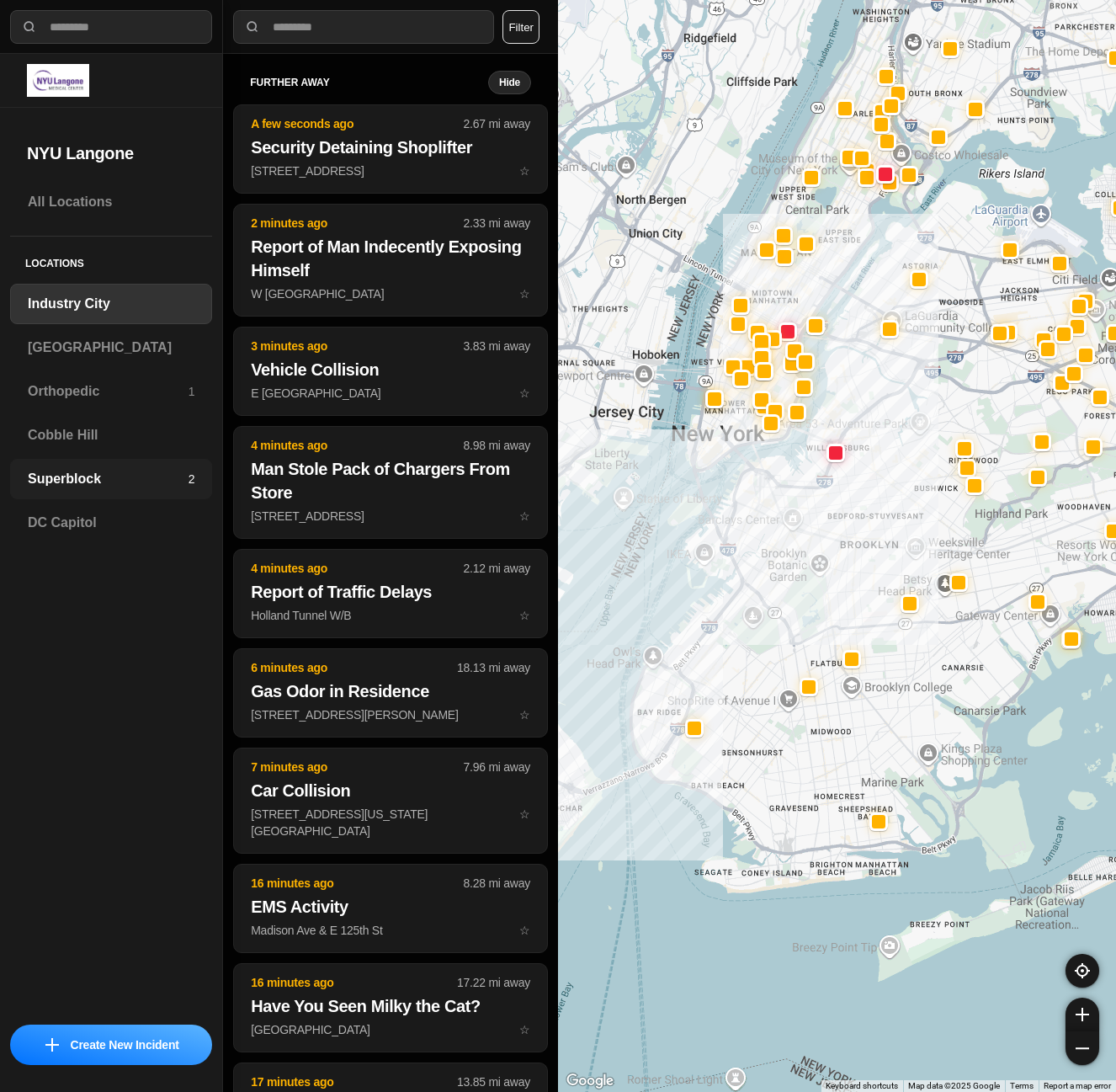
click at [121, 465] on div "Superblock 2" at bounding box center [111, 480] width 202 height 41
